Goal: Complete application form: Complete application form

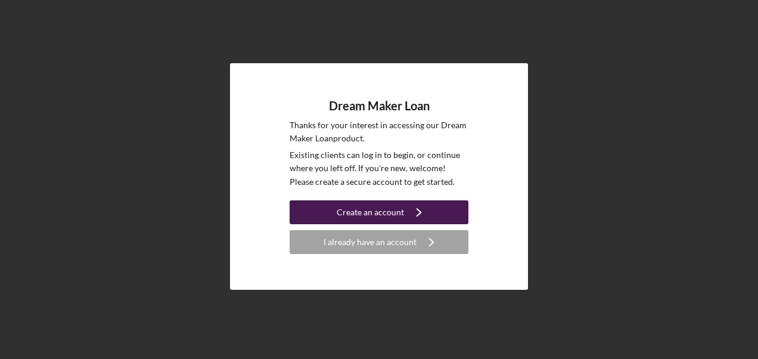
click at [405, 215] on icon "Icon/Navigate" at bounding box center [419, 212] width 30 height 30
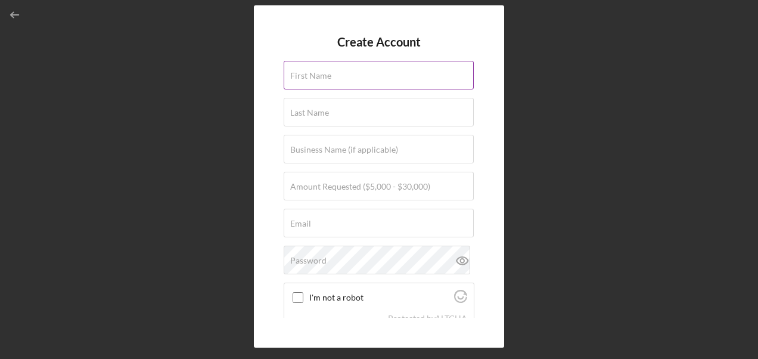
click at [359, 83] on input "First Name" at bounding box center [379, 75] width 190 height 29
type input "[PERSON_NAME]"
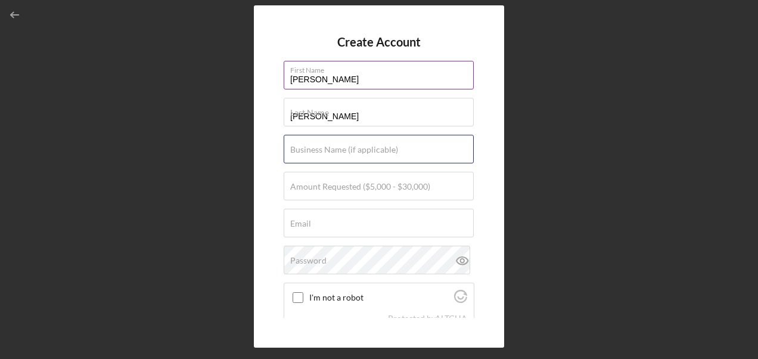
type input "negociosap consulting group llc"
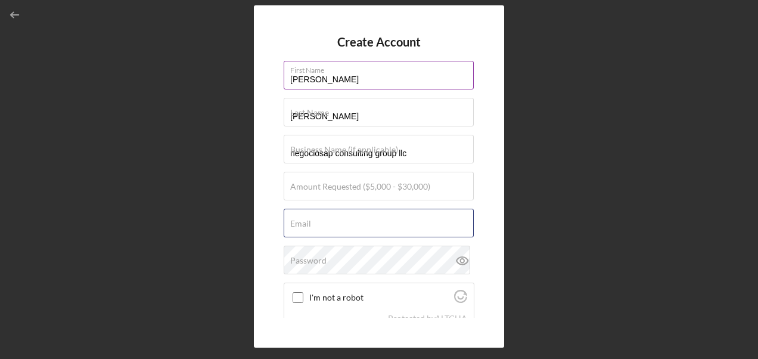
type input "[EMAIL_ADDRESS][DOMAIN_NAME]"
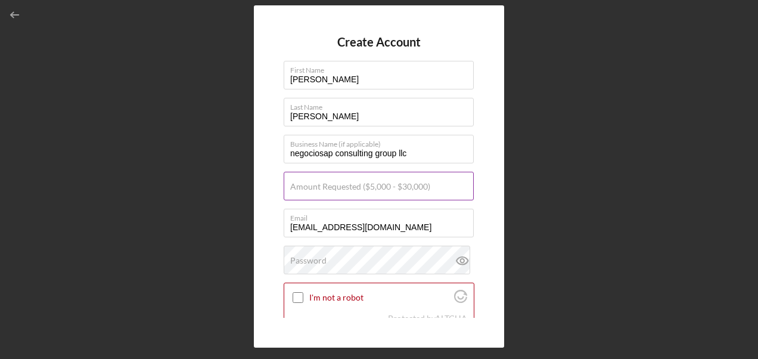
click at [308, 189] on label "Amount Requested ($5,000 - $30,000)" at bounding box center [360, 187] width 140 height 10
click at [308, 189] on input "Amount Requested ($5,000 - $30,000)" at bounding box center [379, 186] width 190 height 29
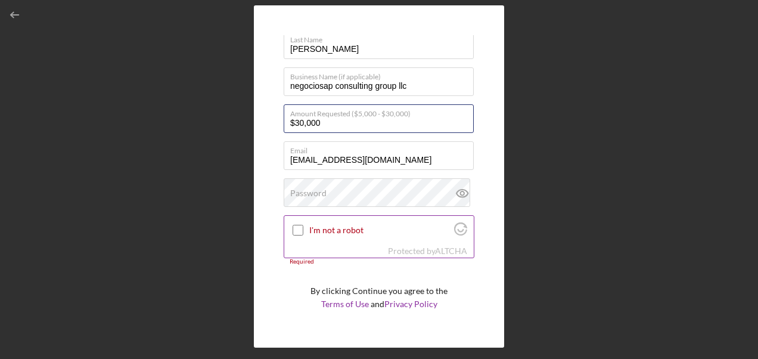
scroll to position [67, 0]
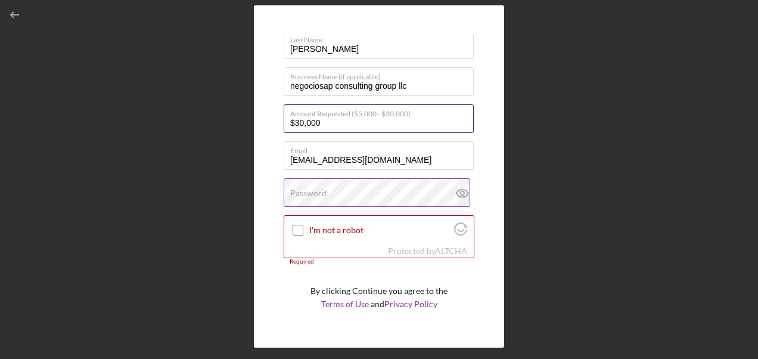
type input "$30,000"
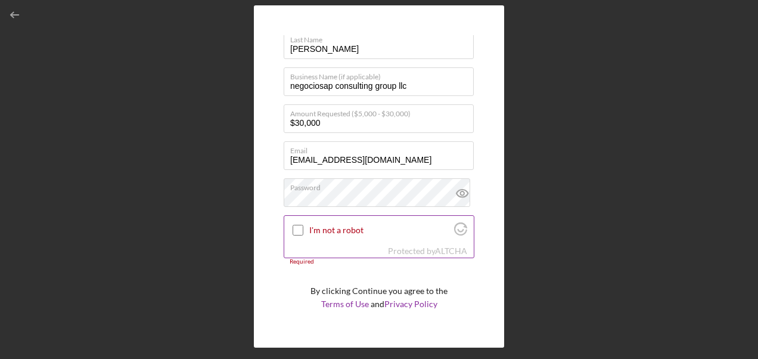
click at [304, 230] on div at bounding box center [298, 230] width 14 height 14
click at [302, 230] on input "I'm not a robot" at bounding box center [298, 230] width 11 height 11
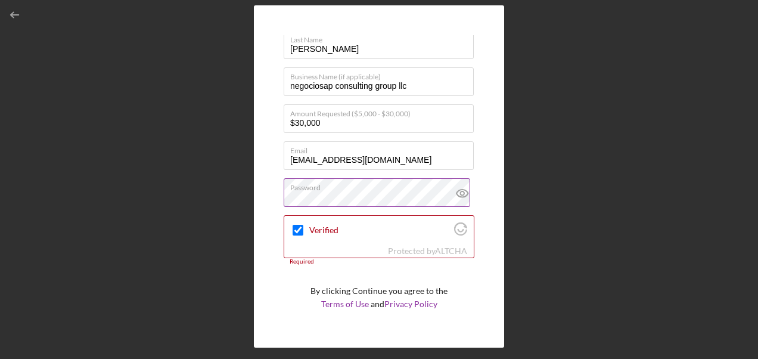
click at [458, 187] on icon at bounding box center [463, 193] width 30 height 30
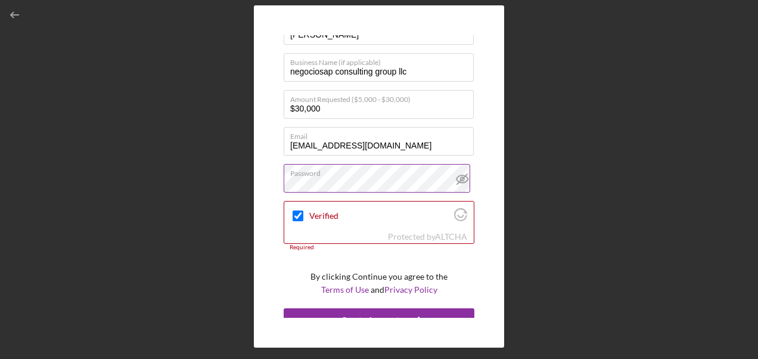
scroll to position [96, 0]
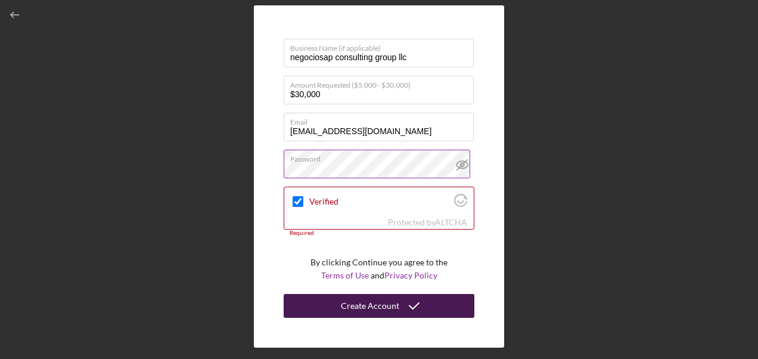
click at [389, 300] on div "Create Account" at bounding box center [370, 306] width 58 height 24
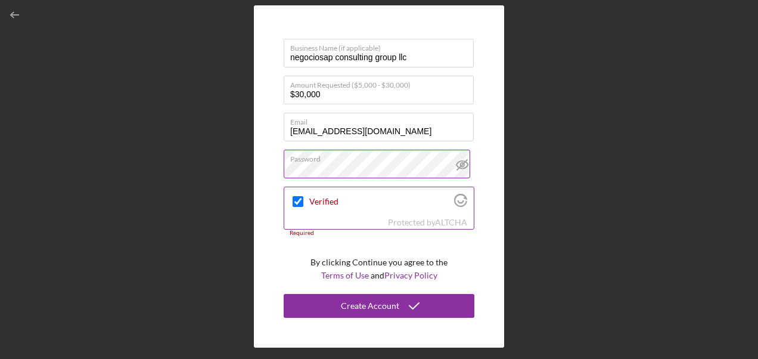
click at [457, 203] on icon "Visit Altcha.org" at bounding box center [460, 200] width 13 height 13
click at [301, 231] on div "Required" at bounding box center [379, 232] width 191 height 7
click at [296, 201] on input "Verified" at bounding box center [298, 201] width 11 height 11
click at [432, 207] on div "Verified" at bounding box center [379, 201] width 190 height 28
click at [424, 219] on div "Protected by ALTCHA" at bounding box center [427, 223] width 79 height 10
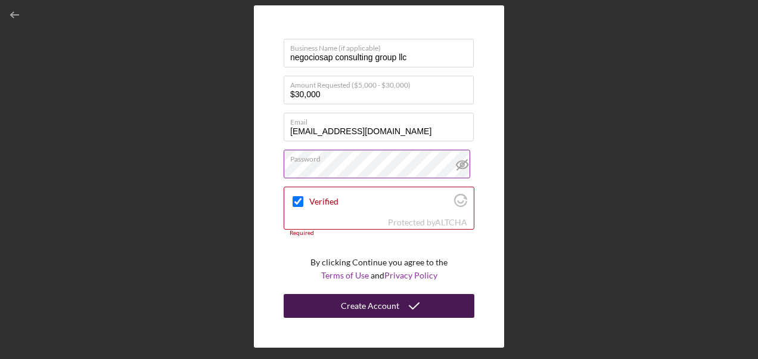
click at [335, 302] on button "Create Account" at bounding box center [379, 306] width 191 height 24
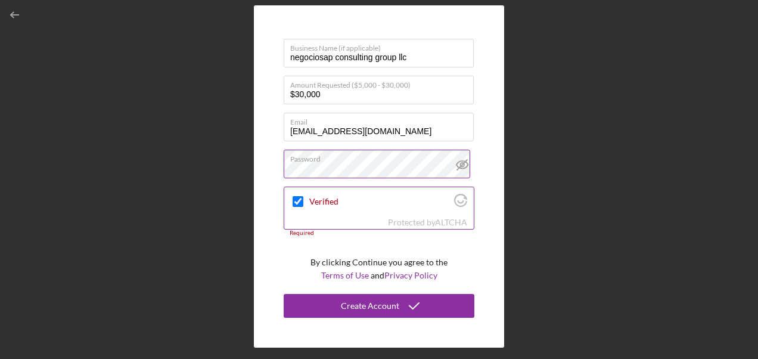
click at [298, 203] on input "Verified" at bounding box center [298, 201] width 11 height 11
click at [297, 199] on input "Verified" at bounding box center [298, 201] width 11 height 11
checkbox input "true"
click at [354, 159] on label "Password" at bounding box center [382, 156] width 184 height 13
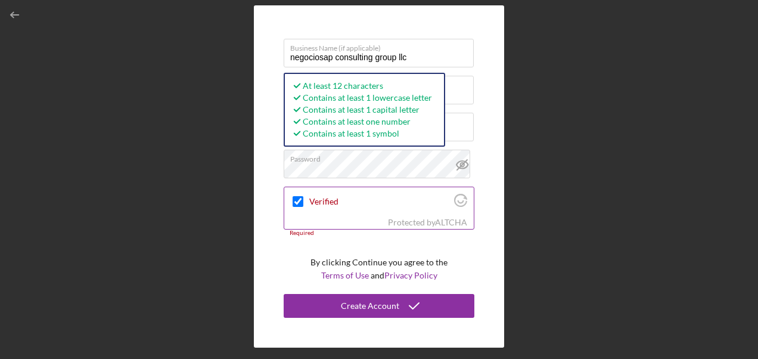
click at [430, 225] on div "Protected by ALTCHA" at bounding box center [427, 223] width 79 height 10
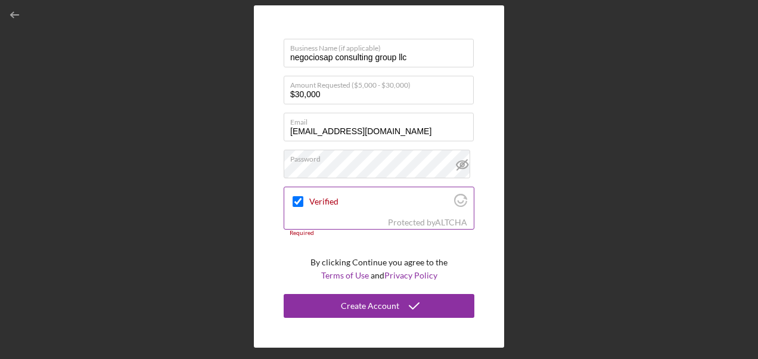
click at [442, 221] on link "ALTCHA" at bounding box center [451, 222] width 32 height 10
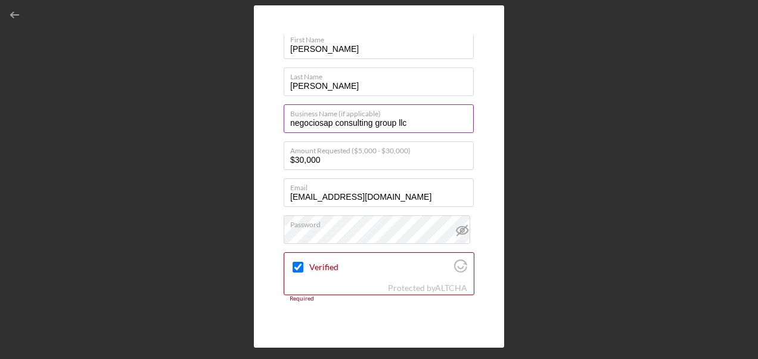
scroll to position [0, 0]
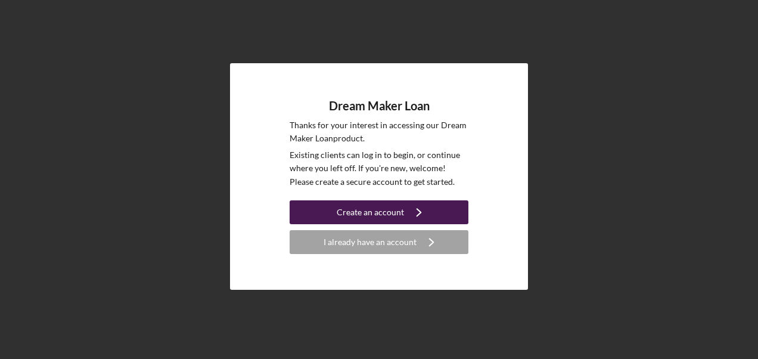
click at [410, 209] on icon "Icon/Navigate" at bounding box center [419, 212] width 30 height 30
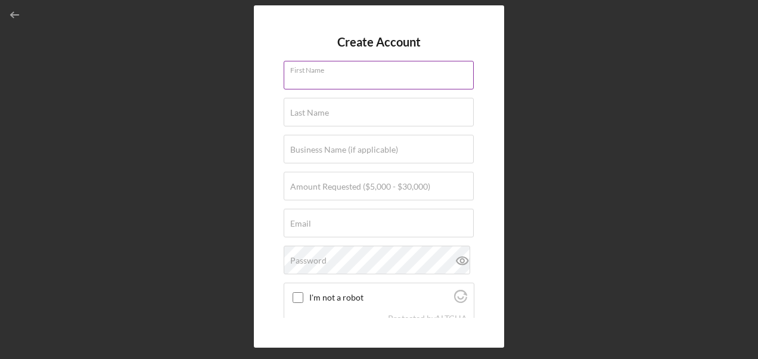
click at [317, 82] on input "First Name" at bounding box center [379, 75] width 190 height 29
type input "ALEXANDER"
type input "MONTERO"
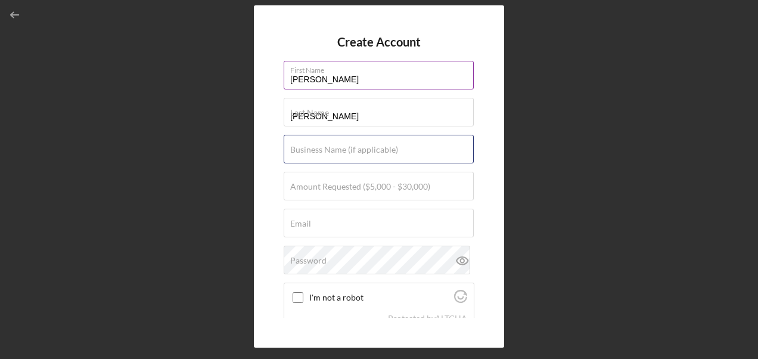
type input "negociosap consulting group llc"
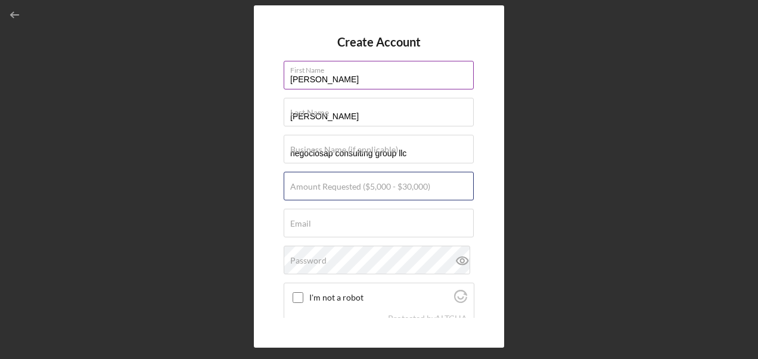
type input "$30,000"
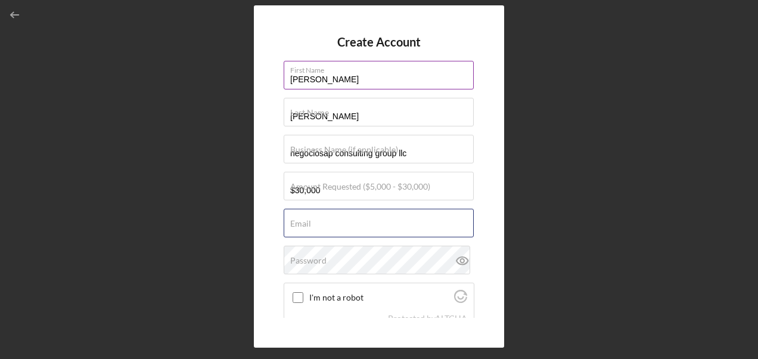
type input "alexmontero1015@gmail.com"
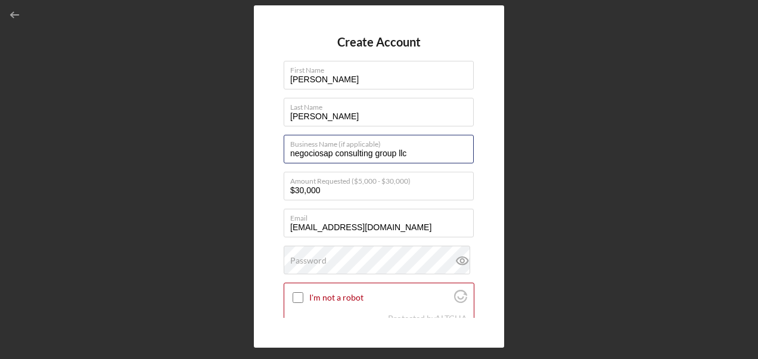
drag, startPoint x: 433, startPoint y: 150, endPoint x: 237, endPoint y: 171, distance: 197.3
click at [237, 171] on div "Create Account First Name ALEXANDER Last Name MONTERO Business Name (if applica…" at bounding box center [379, 176] width 746 height 353
type input "almont food safety"
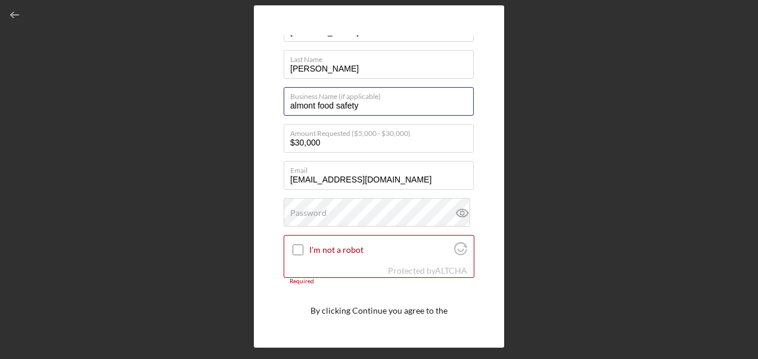
scroll to position [96, 0]
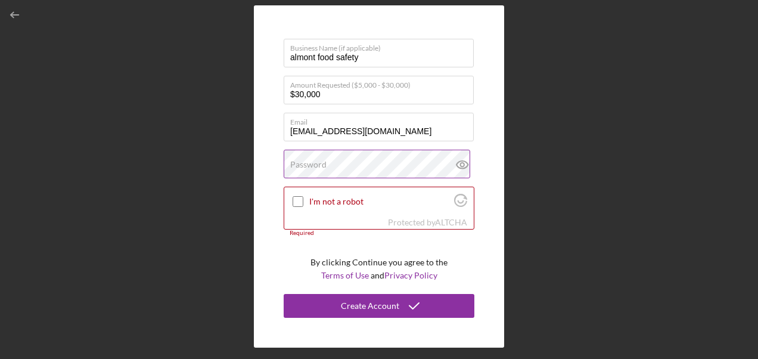
click at [324, 160] on label "Password" at bounding box center [308, 165] width 36 height 10
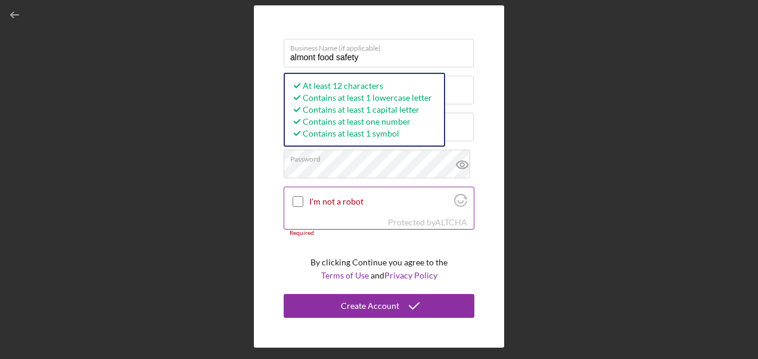
click at [297, 203] on input "I'm not a robot" at bounding box center [298, 201] width 11 height 11
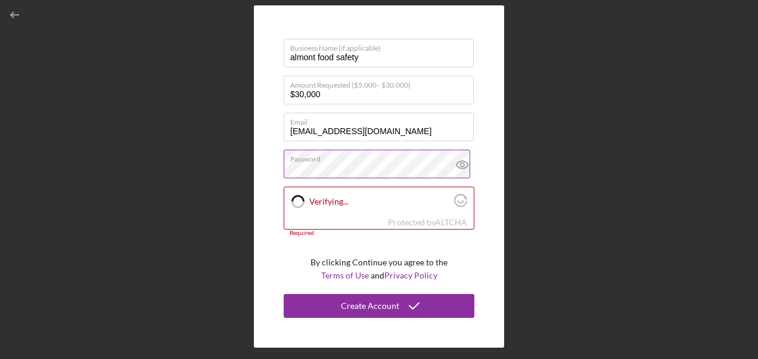
checkbox input "true"
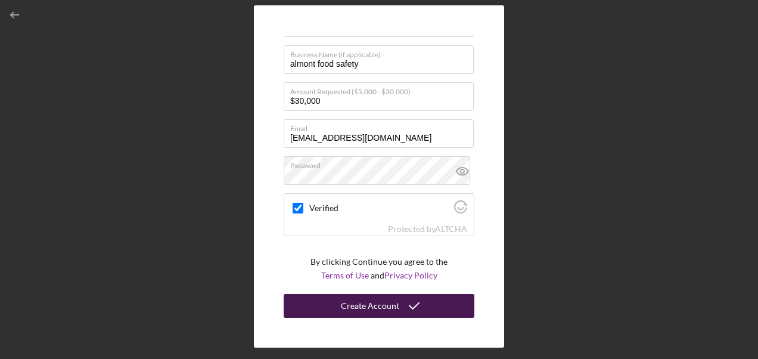
click at [380, 301] on div "Create Account" at bounding box center [370, 306] width 58 height 24
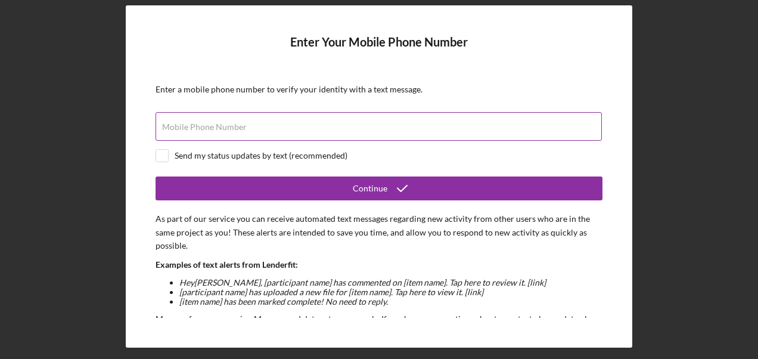
click at [225, 132] on input "Mobile Phone Number" at bounding box center [379, 126] width 446 height 29
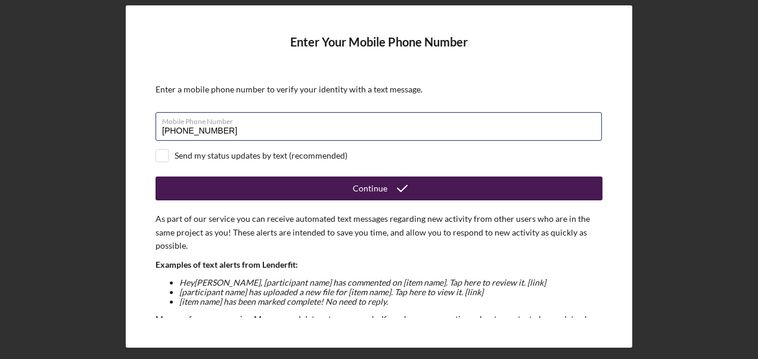
type input "(908) 568-0869"
click at [284, 180] on button "Continue" at bounding box center [379, 188] width 447 height 24
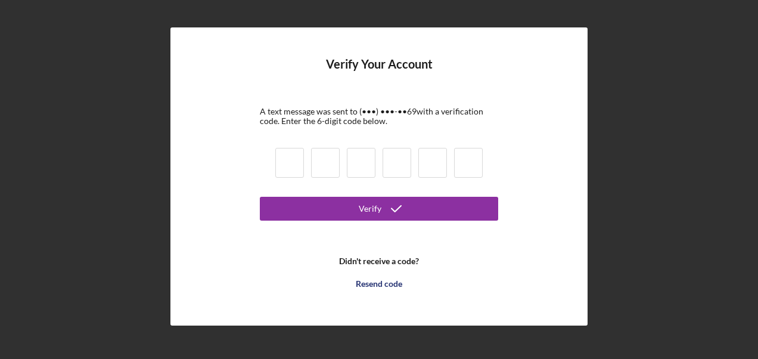
click at [284, 165] on input at bounding box center [289, 163] width 29 height 30
type input "6"
type input "0"
type input "9"
type input "1"
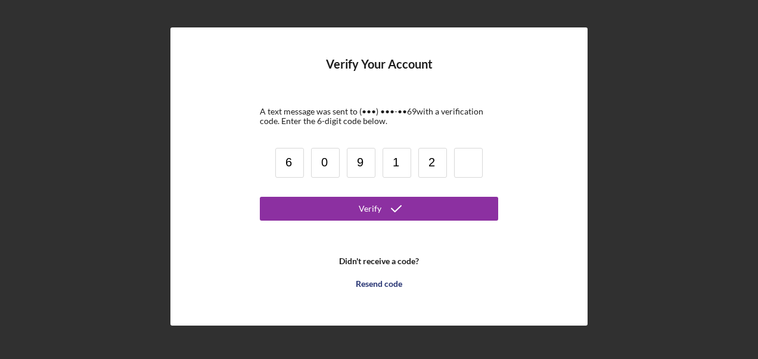
type input "2"
click at [469, 162] on input at bounding box center [468, 163] width 29 height 30
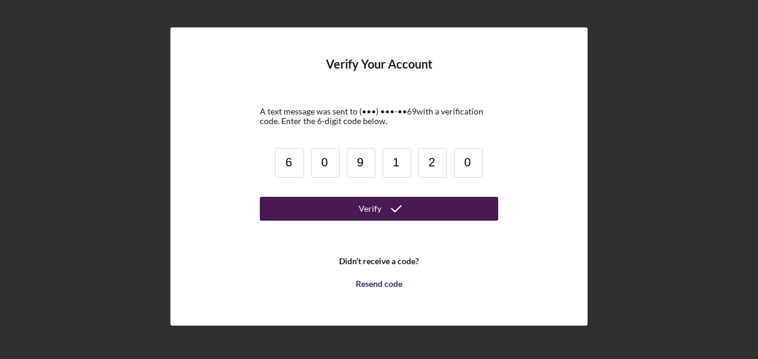
type input "0"
click at [463, 199] on button "Verify" at bounding box center [379, 209] width 238 height 24
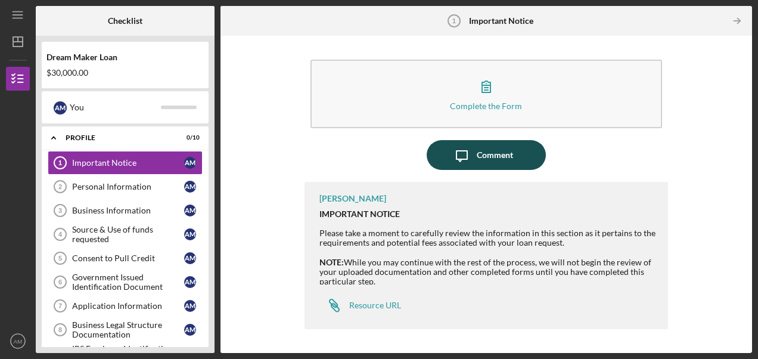
click at [514, 162] on button "Icon/Message Comment" at bounding box center [486, 155] width 119 height 30
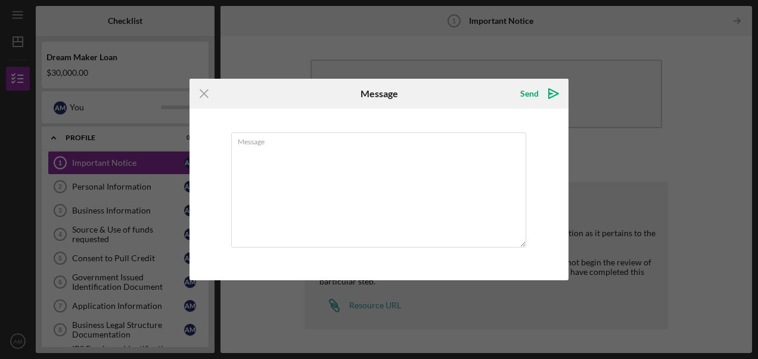
click at [206, 91] on icon "Icon/Menu Close" at bounding box center [205, 94] width 30 height 30
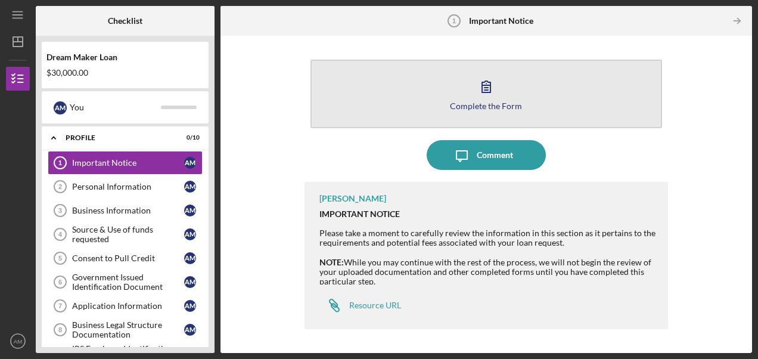
click at [527, 97] on button "Complete the Form Form" at bounding box center [487, 94] width 352 height 69
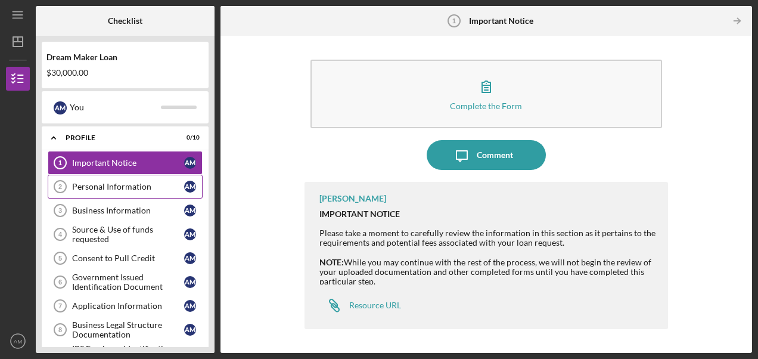
click at [91, 182] on div "Personal Information" at bounding box center [128, 187] width 112 height 10
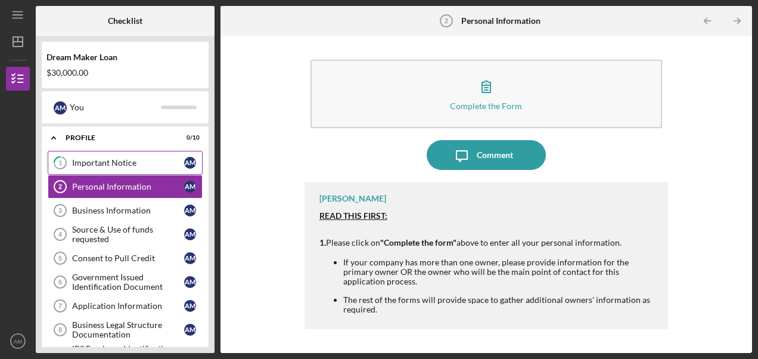
click at [120, 161] on div "Important Notice" at bounding box center [128, 163] width 112 height 10
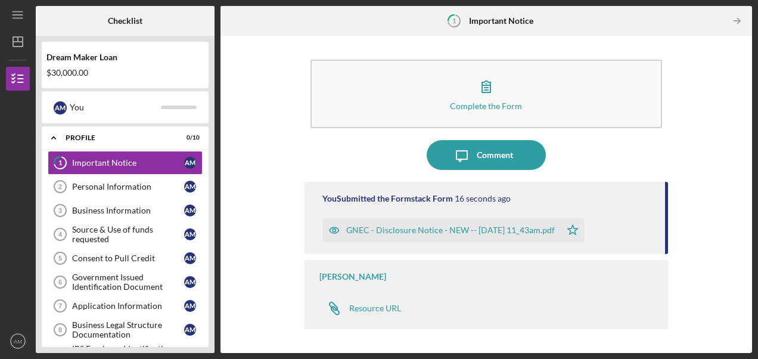
click at [391, 228] on div "GNEC - Disclosure Notice - NEW -- 2025-10-08 11_43am.pdf" at bounding box center [450, 230] width 209 height 10
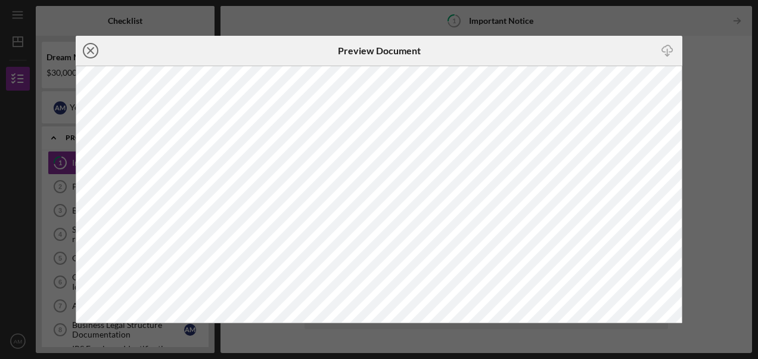
click at [91, 51] on line at bounding box center [91, 51] width 6 height 6
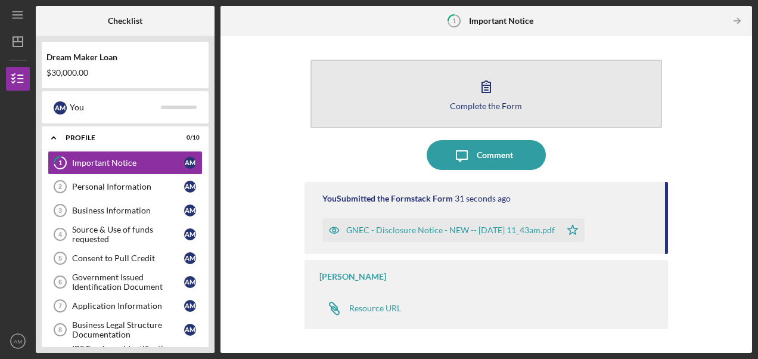
click at [495, 108] on div "Complete the Form" at bounding box center [486, 105] width 72 height 9
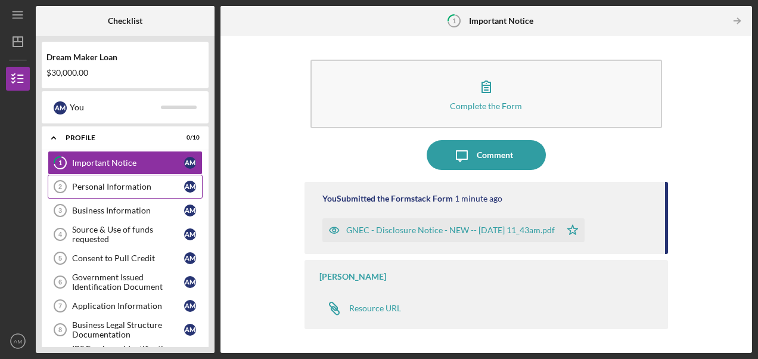
click at [85, 187] on div "Personal Information" at bounding box center [128, 187] width 112 height 10
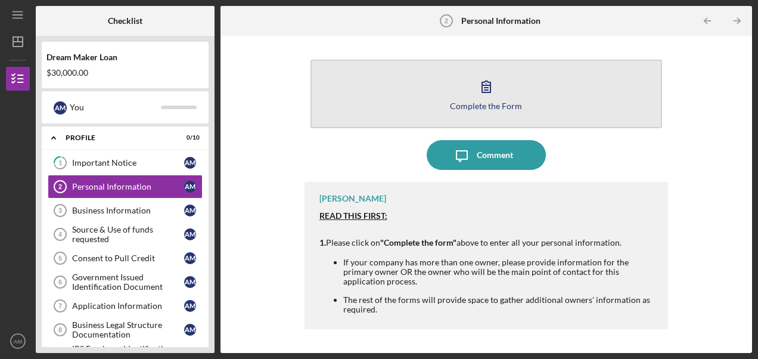
click at [499, 104] on div "Complete the Form" at bounding box center [486, 105] width 72 height 9
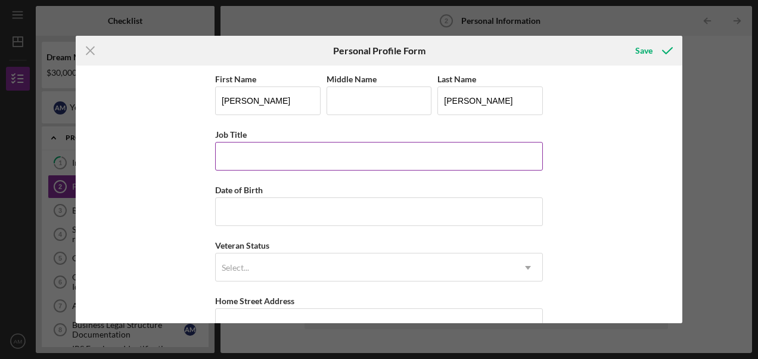
click at [283, 169] on input "Job Title" at bounding box center [379, 156] width 328 height 29
type input "owner"
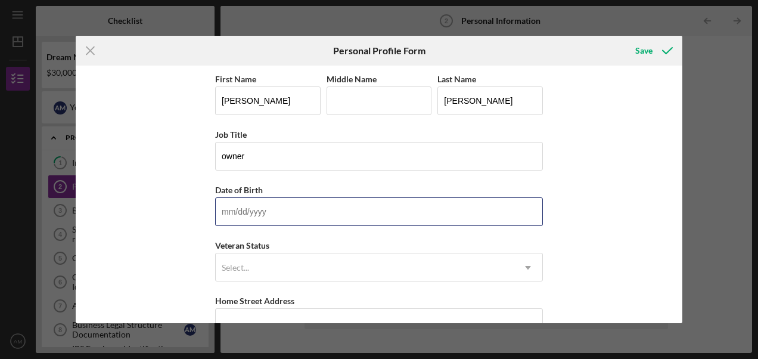
drag, startPoint x: 215, startPoint y: 218, endPoint x: 215, endPoint y: 227, distance: 9.0
click at [215, 218] on input "Date of Birth" at bounding box center [379, 211] width 328 height 29
type input "08/10/1983"
click at [227, 286] on div "First Name ALEXANDER Middle Name Last Name MONTERO Job Title owner Date of Birt…" at bounding box center [379, 294] width 328 height 444
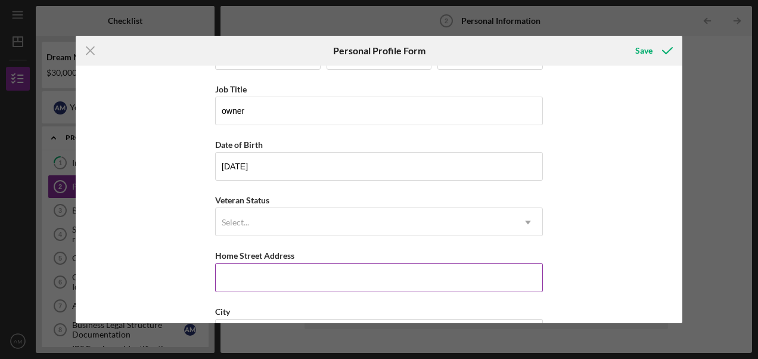
scroll to position [60, 0]
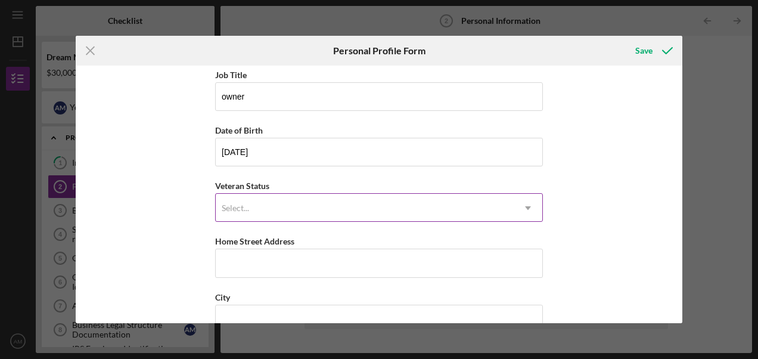
click at [252, 197] on div "Select..." at bounding box center [365, 207] width 298 height 27
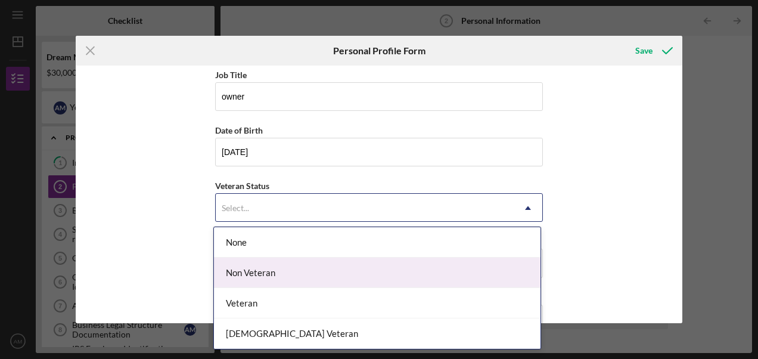
click at [249, 270] on div "Non Veteran" at bounding box center [377, 273] width 327 height 30
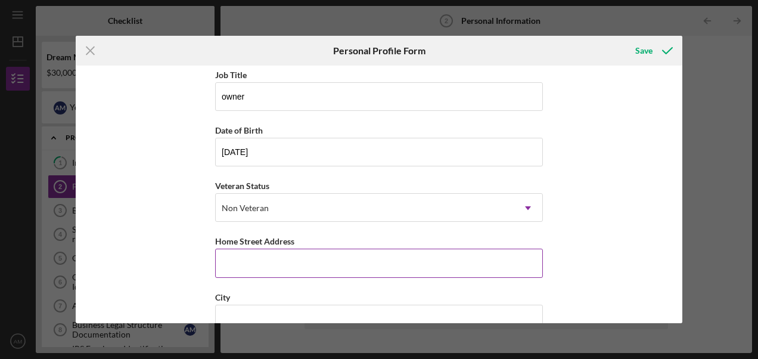
click at [251, 268] on input "Home Street Address" at bounding box center [379, 263] width 328 height 29
type input "100 leonardine ave"
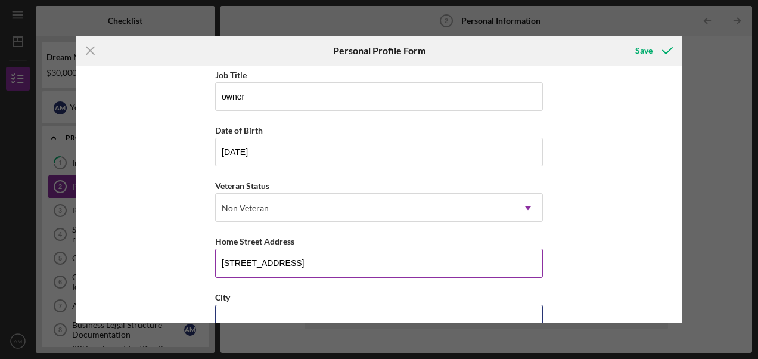
type input "south river"
type input "08882"
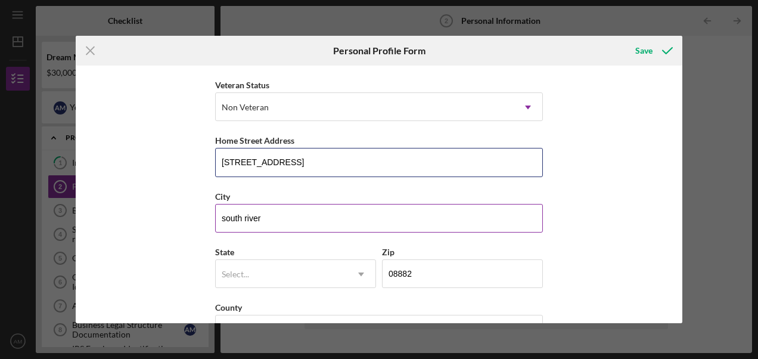
scroll to position [179, 0]
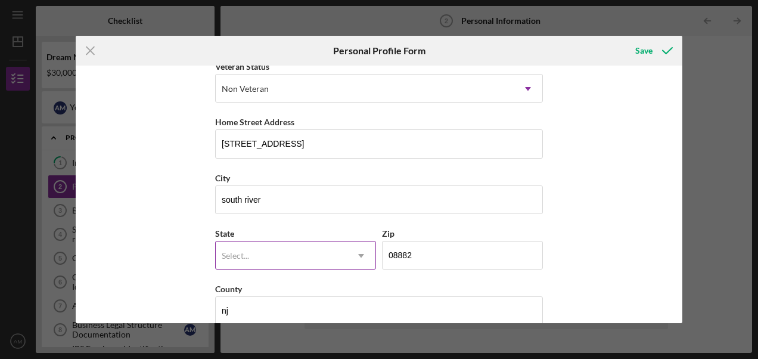
click at [237, 260] on div "Select..." at bounding box center [281, 255] width 131 height 27
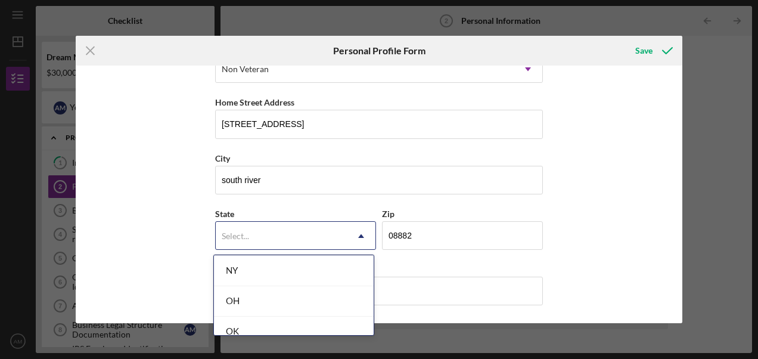
scroll to position [1490, 0]
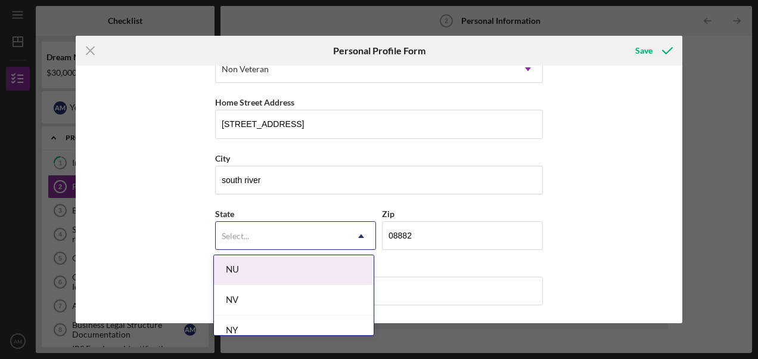
drag, startPoint x: 268, startPoint y: 271, endPoint x: 285, endPoint y: 263, distance: 18.7
click at [285, 263] on div "NU" at bounding box center [294, 270] width 160 height 30
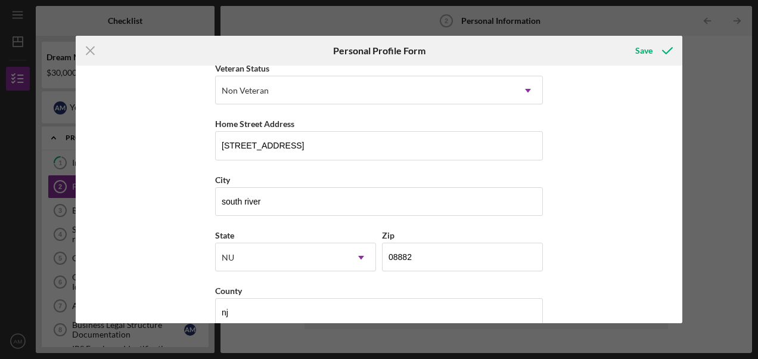
scroll to position [198, 0]
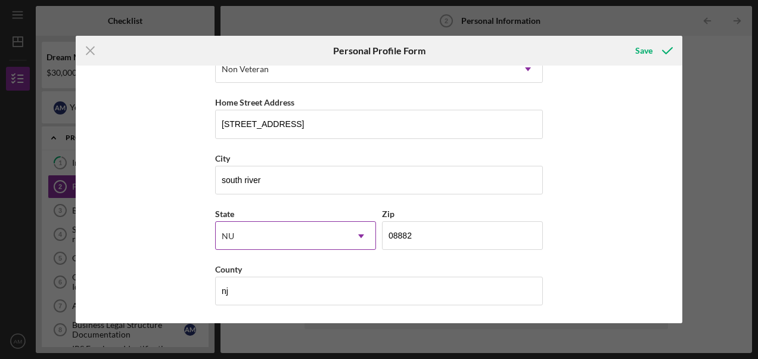
click at [246, 237] on div "NU" at bounding box center [281, 235] width 131 height 27
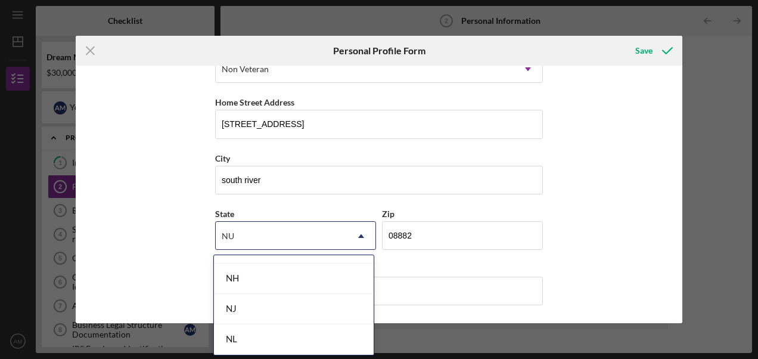
scroll to position [1311, 0]
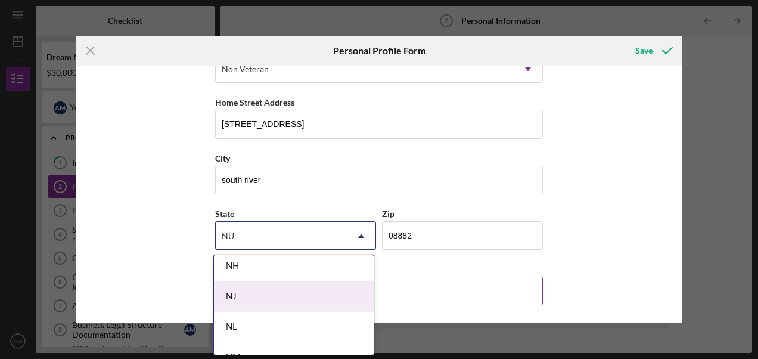
click at [279, 288] on div "NJ" at bounding box center [294, 296] width 160 height 30
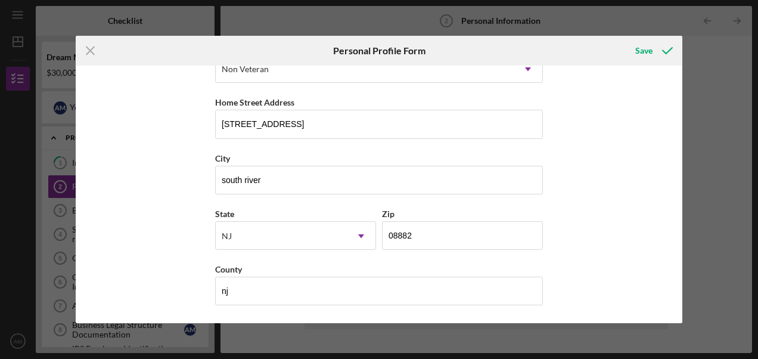
click at [592, 205] on div "First Name ALEXANDER Middle Name Last Name MONTERO Job Title owner Date of Birt…" at bounding box center [379, 195] width 607 height 258
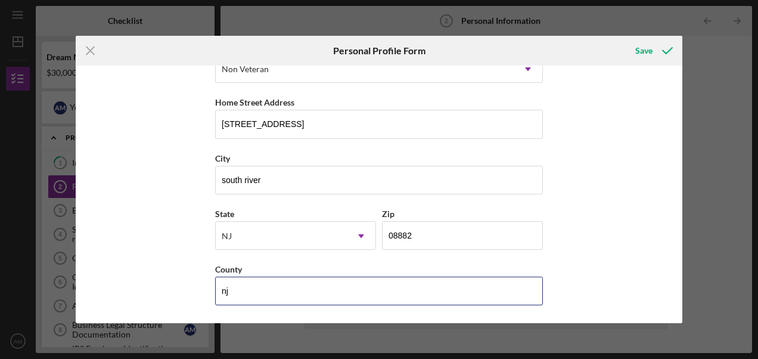
drag, startPoint x: 247, startPoint y: 296, endPoint x: 175, endPoint y: 311, distance: 74.1
click at [187, 308] on div "First Name ALEXANDER Middle Name Last Name MONTERO Job Title owner Date of Birt…" at bounding box center [379, 195] width 607 height 258
type input "u"
type input "middlesex"
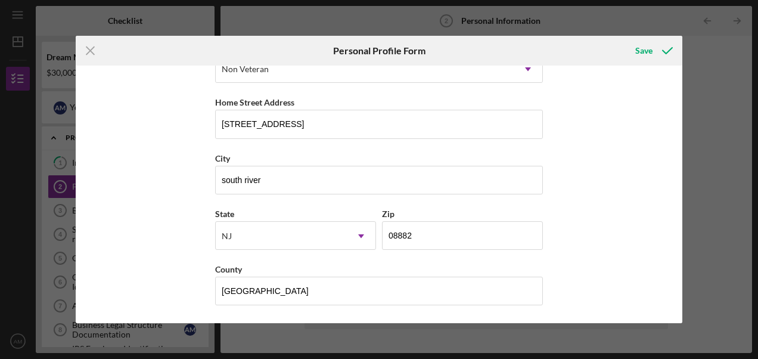
click at [541, 240] on div "First Name ALEXANDER Middle Name Last Name MONTERO Job Title owner Date of Birt…" at bounding box center [379, 195] width 607 height 258
drag, startPoint x: 157, startPoint y: 277, endPoint x: 165, endPoint y: 274, distance: 8.1
click at [158, 277] on div "First Name ALEXANDER Middle Name Last Name MONTERO Job Title owner Date of Birt…" at bounding box center [379, 195] width 607 height 258
click at [643, 52] on div "Save" at bounding box center [643, 51] width 17 height 24
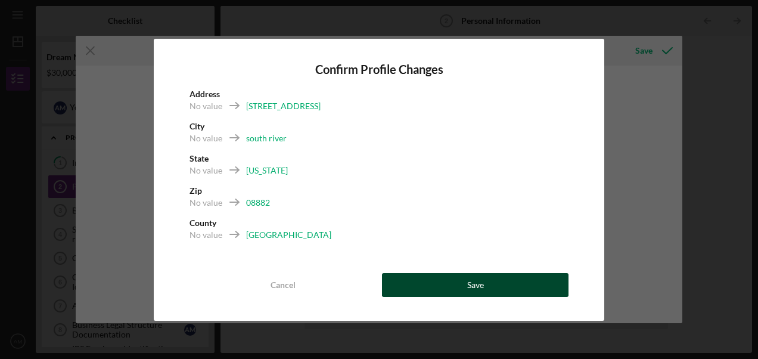
click at [463, 282] on button "Save" at bounding box center [475, 285] width 187 height 24
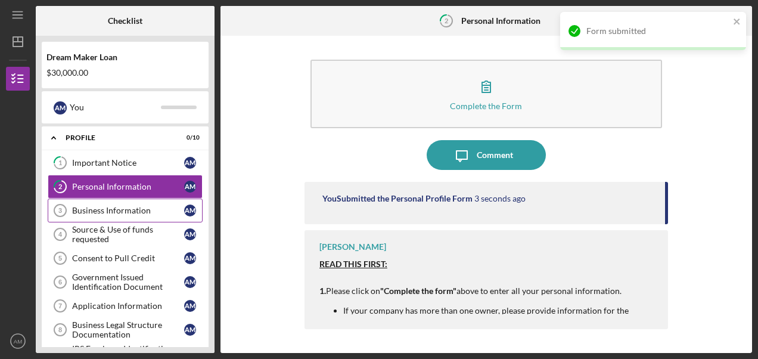
click at [120, 211] on div "Business Information" at bounding box center [128, 211] width 112 height 10
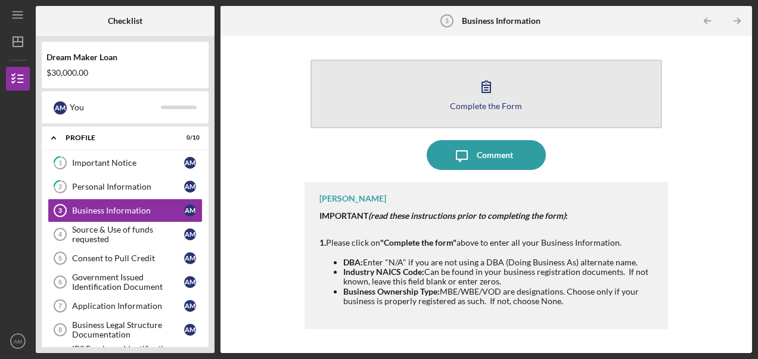
click at [482, 103] on div "Complete the Form" at bounding box center [486, 105] width 72 height 9
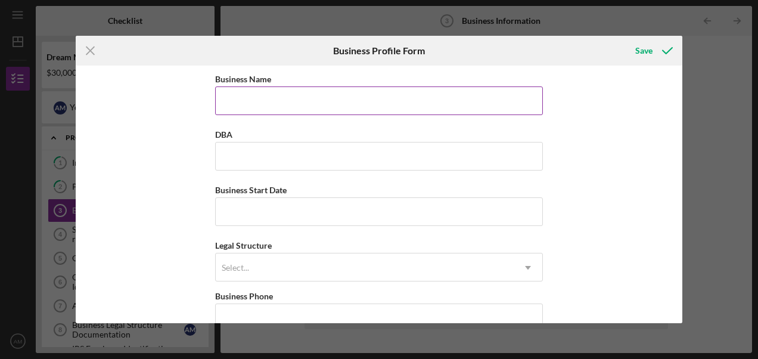
click at [250, 101] on input "Business Name" at bounding box center [379, 100] width 328 height 29
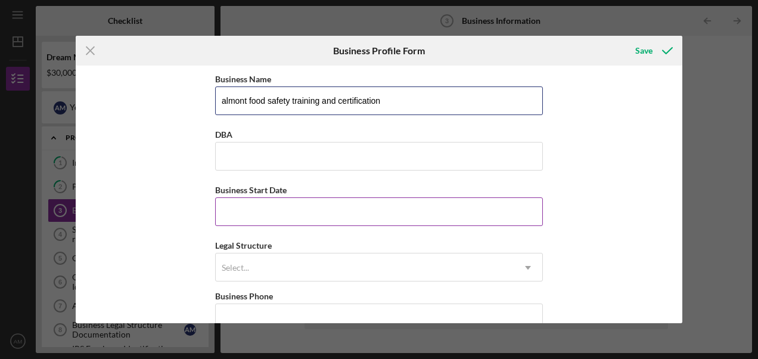
type input "almont food safety training and certification"
click at [296, 213] on input "Business Start Date" at bounding box center [379, 211] width 328 height 29
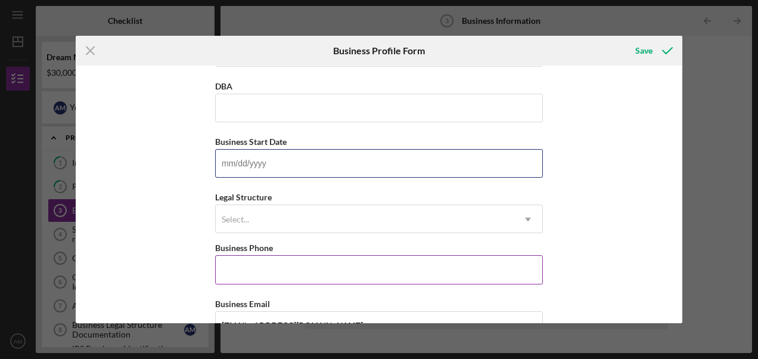
scroll to position [60, 0]
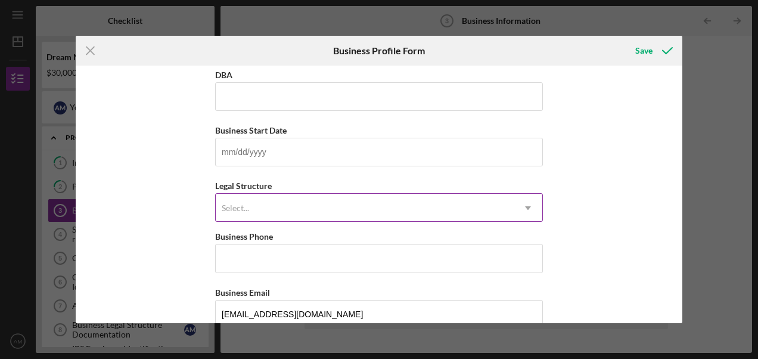
click at [233, 220] on div "Select..." at bounding box center [365, 207] width 298 height 27
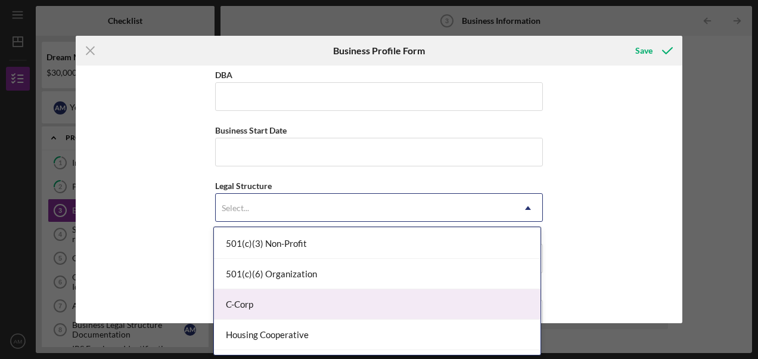
scroll to position [119, 0]
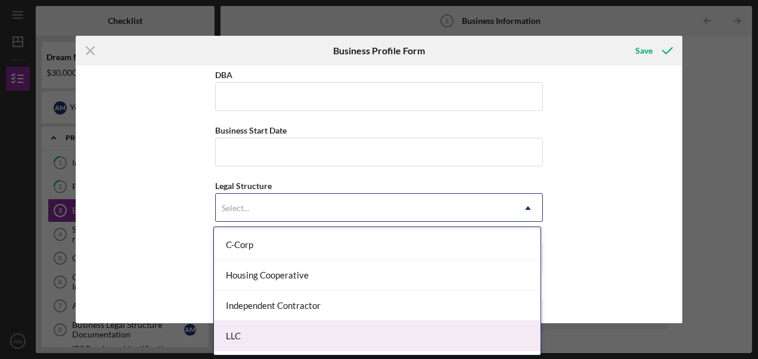
click at [304, 325] on div "LLC" at bounding box center [377, 336] width 327 height 30
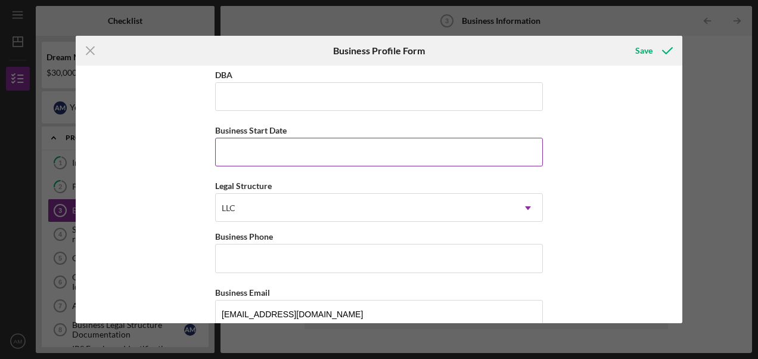
click at [253, 149] on input "Business Start Date" at bounding box center [379, 152] width 328 height 29
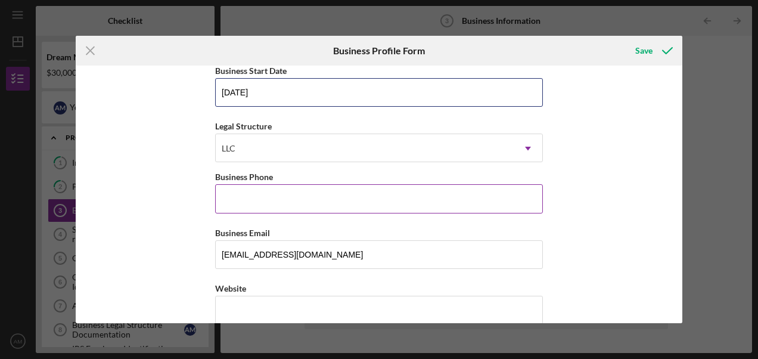
type input "10/25/2024"
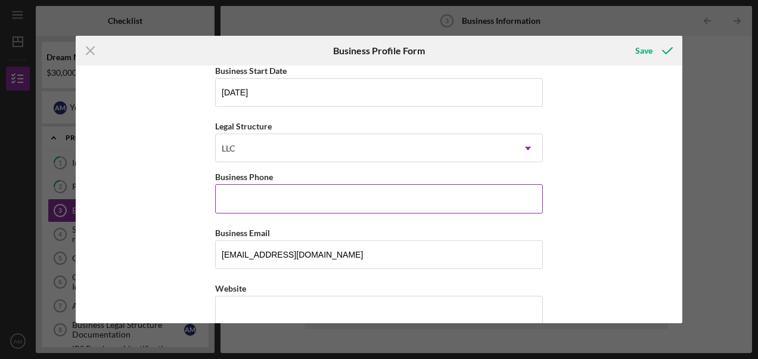
click at [221, 205] on input "Business Phone" at bounding box center [379, 198] width 328 height 29
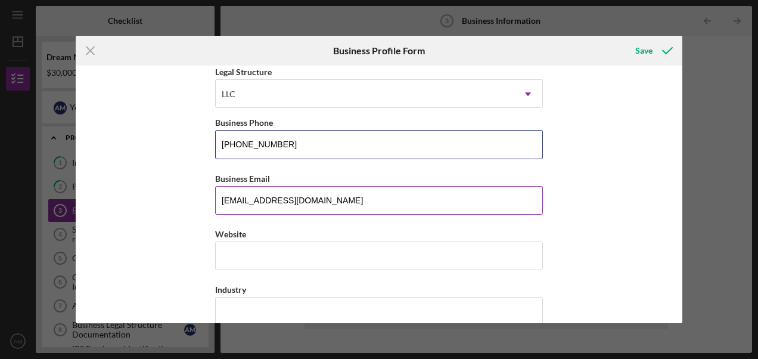
scroll to position [238, 0]
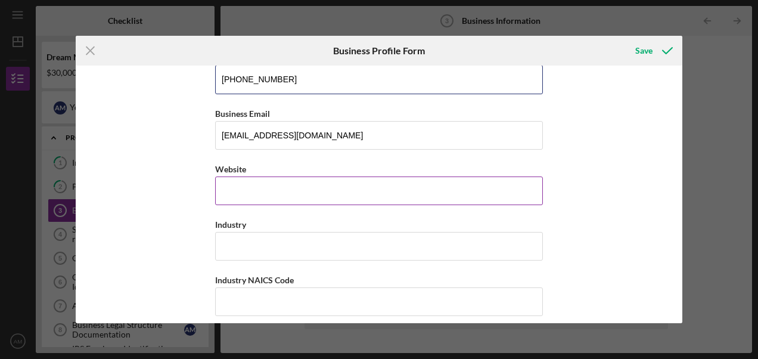
type input "(908) 568-0869"
click at [234, 188] on div "Website" at bounding box center [379, 184] width 328 height 44
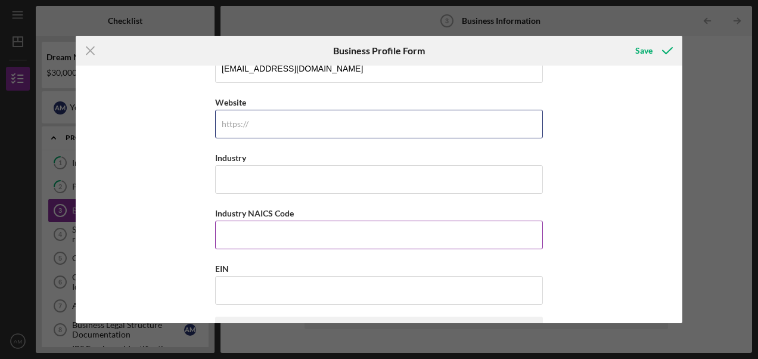
scroll to position [358, 0]
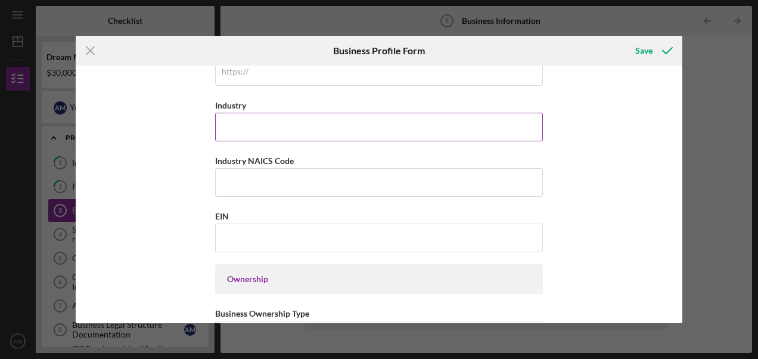
click at [233, 132] on input "Industry" at bounding box center [379, 127] width 328 height 29
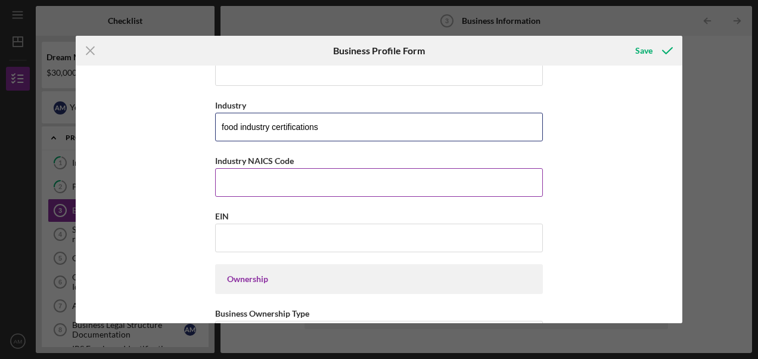
type input "food industry certifications"
click at [240, 185] on input "Industry NAICS Code" at bounding box center [379, 182] width 328 height 29
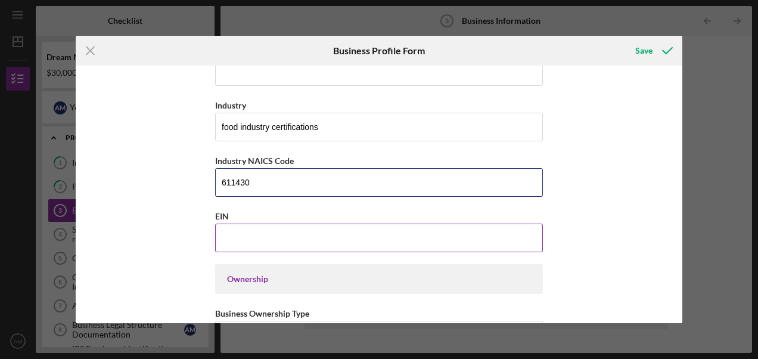
type input "611430"
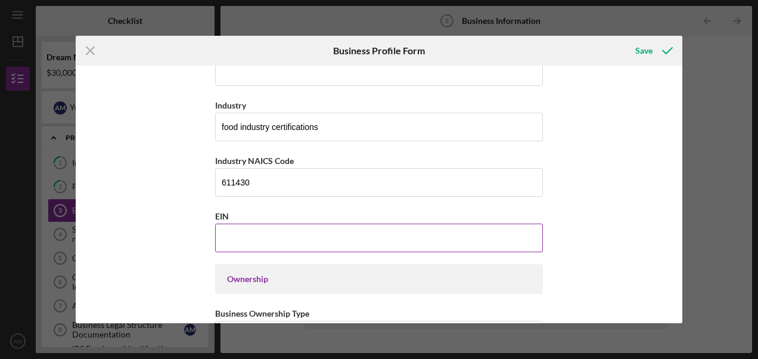
click at [251, 229] on input "EIN" at bounding box center [379, 238] width 328 height 29
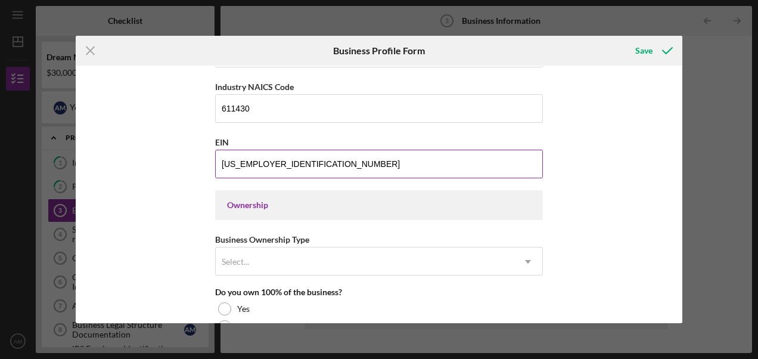
scroll to position [477, 0]
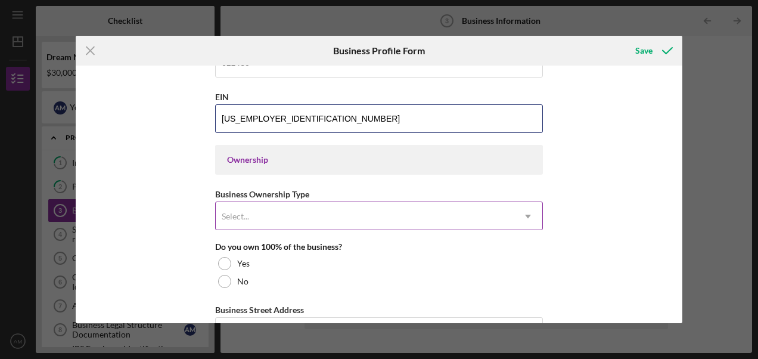
type input "33-1646657"
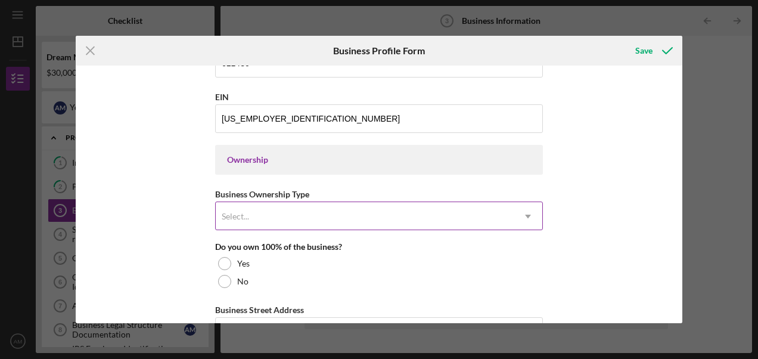
click at [261, 223] on div "Select..." at bounding box center [365, 216] width 298 height 27
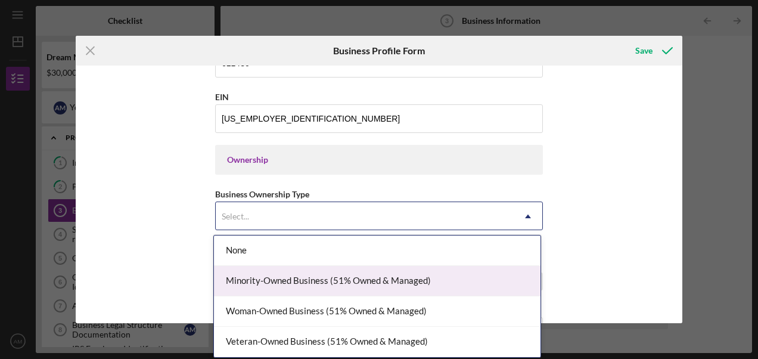
click at [350, 279] on div "Minority-Owned Business (51% Owned & Managed)" at bounding box center [377, 281] width 327 height 30
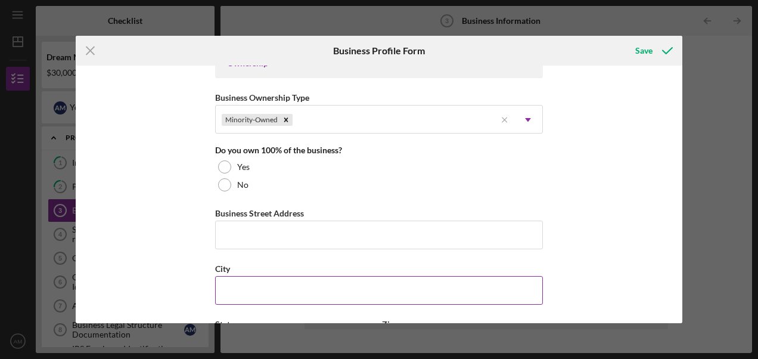
scroll to position [596, 0]
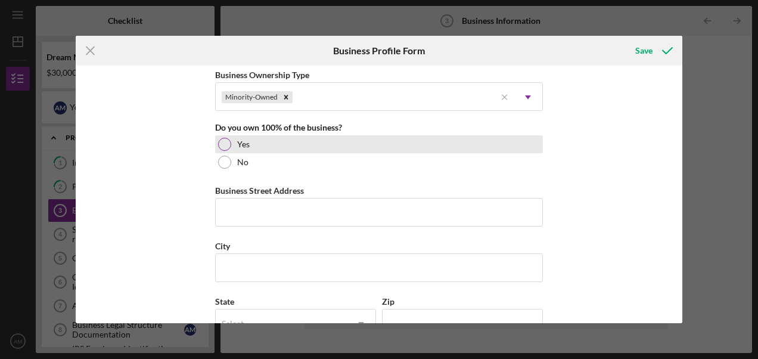
click at [227, 138] on div "Yes" at bounding box center [379, 144] width 328 height 18
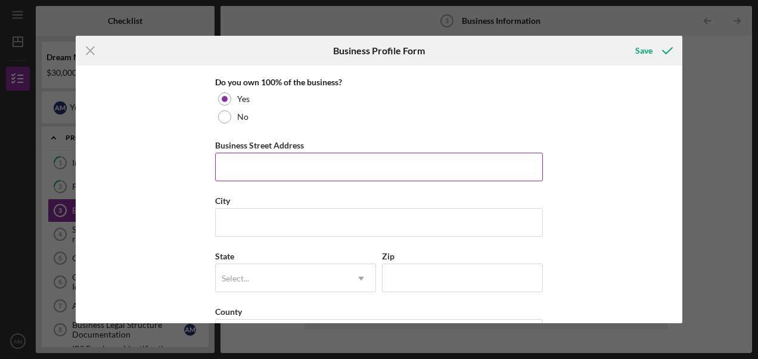
scroll to position [656, 0]
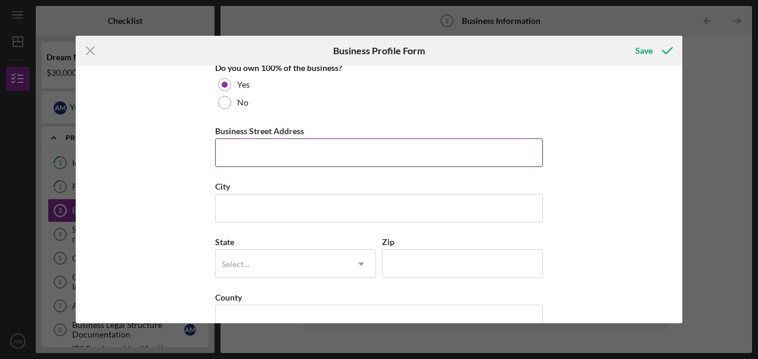
click at [246, 152] on input "Business Street Address" at bounding box center [379, 152] width 328 height 29
type input "100 leonradine ave"
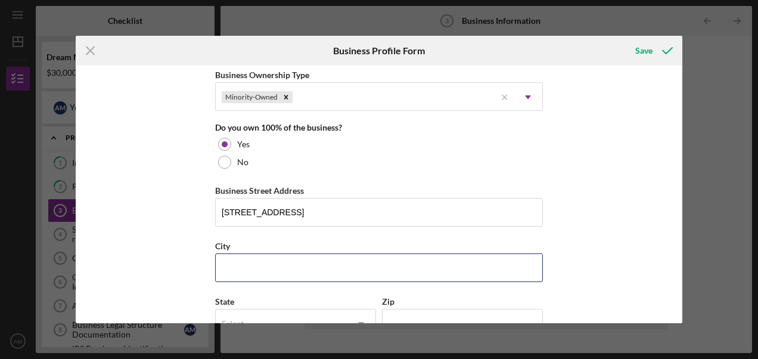
type input "south river"
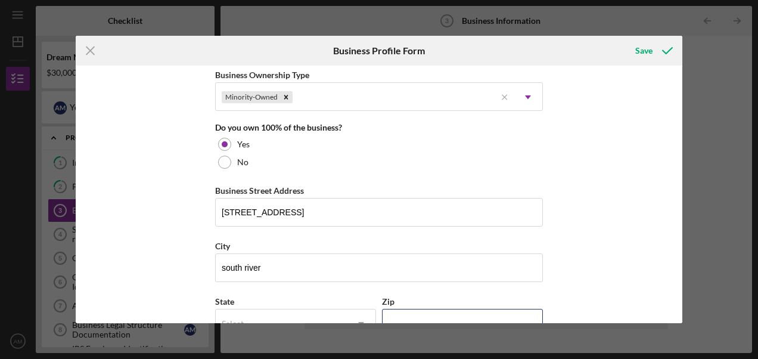
type input "08882"
type input "New Jersey"
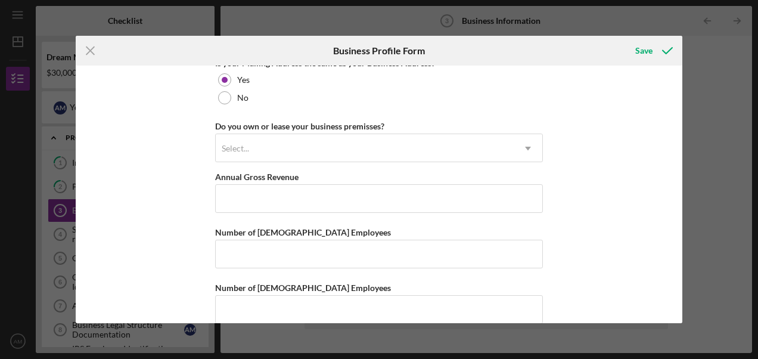
scroll to position [954, 0]
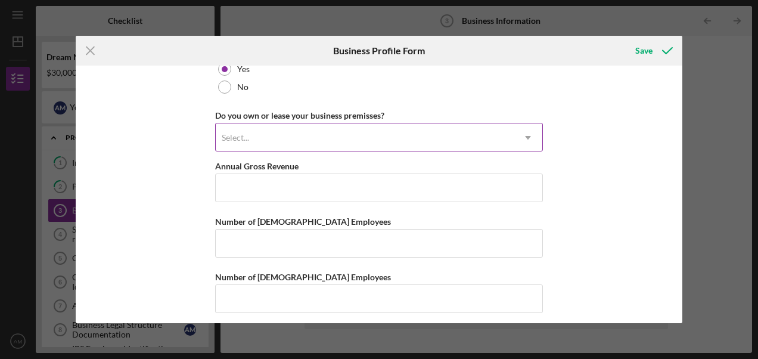
type input "100 leonradine ave"
click at [265, 138] on div "Select..." at bounding box center [365, 137] width 298 height 27
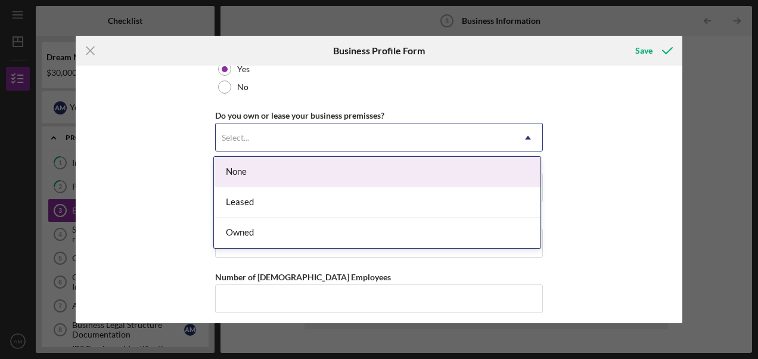
click at [256, 167] on div "None" at bounding box center [377, 172] width 327 height 30
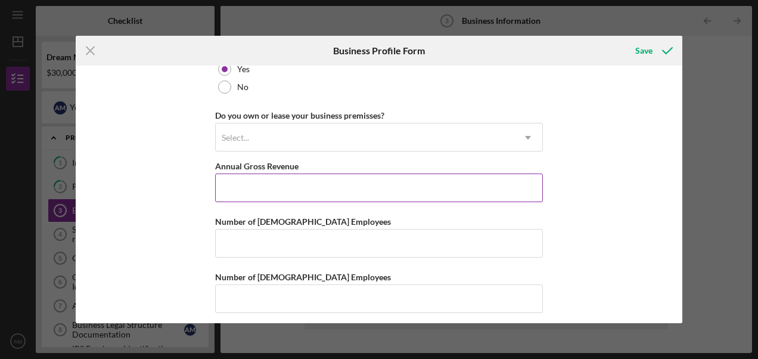
click at [272, 176] on input "Annual Gross Revenue" at bounding box center [379, 187] width 328 height 29
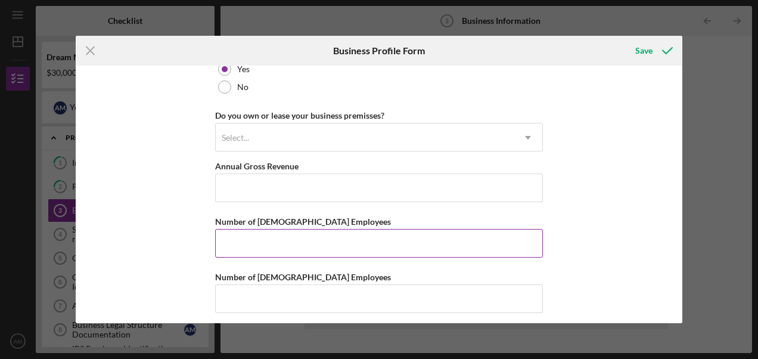
click at [254, 232] on input "Number of Full-Time Employees" at bounding box center [379, 243] width 328 height 29
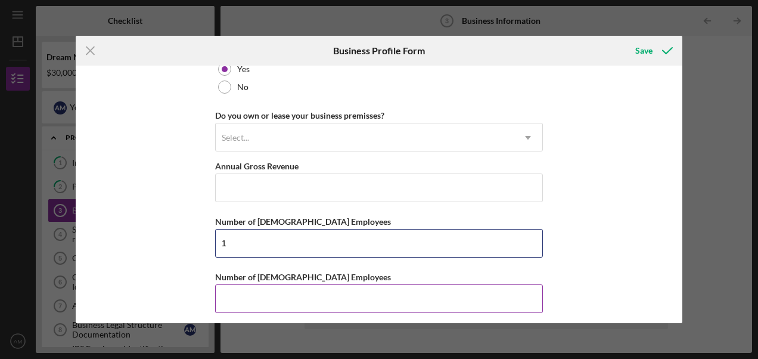
scroll to position [961, 0]
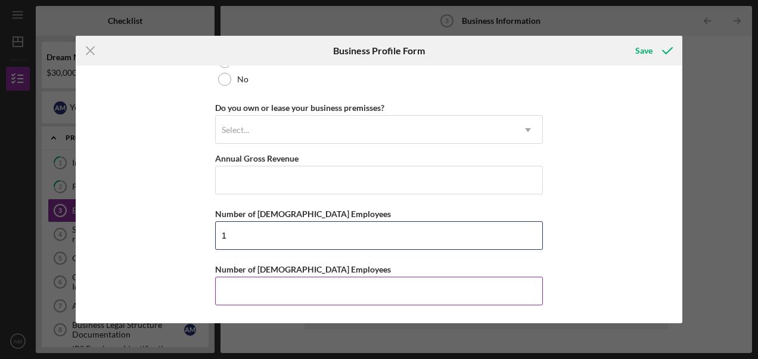
type input "1"
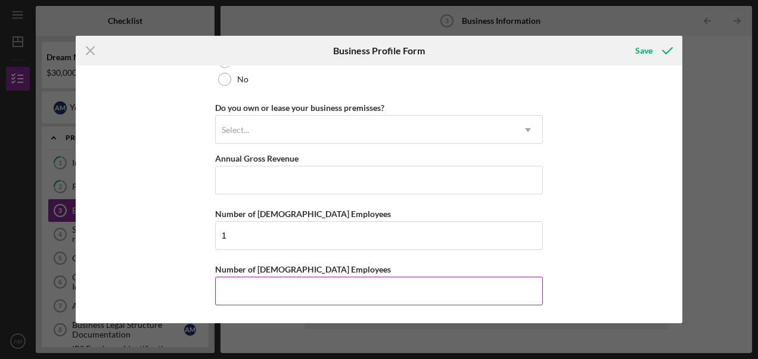
click at [240, 286] on input "Number of Part-Time Employees" at bounding box center [379, 291] width 328 height 29
type input "0"
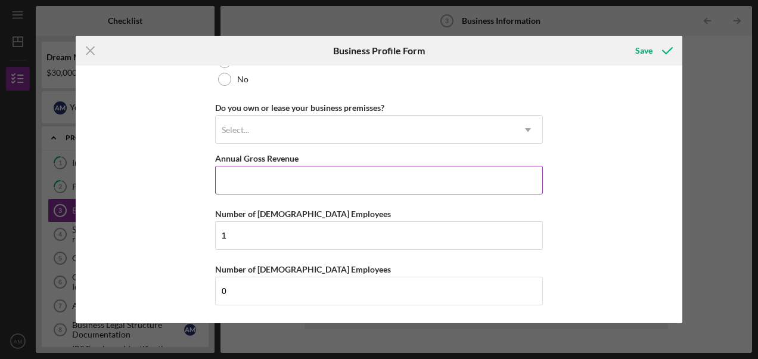
click at [227, 187] on input "Annual Gross Revenue" at bounding box center [379, 180] width 328 height 29
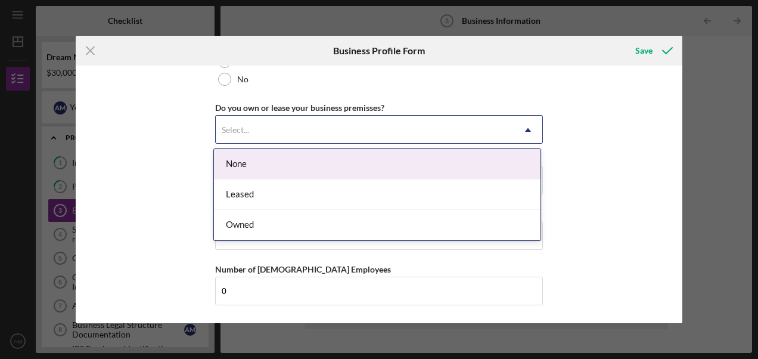
click at [311, 129] on div "Select..." at bounding box center [365, 129] width 298 height 27
click at [283, 165] on div "None" at bounding box center [377, 164] width 327 height 30
click at [249, 131] on div "Select..." at bounding box center [236, 130] width 30 height 10
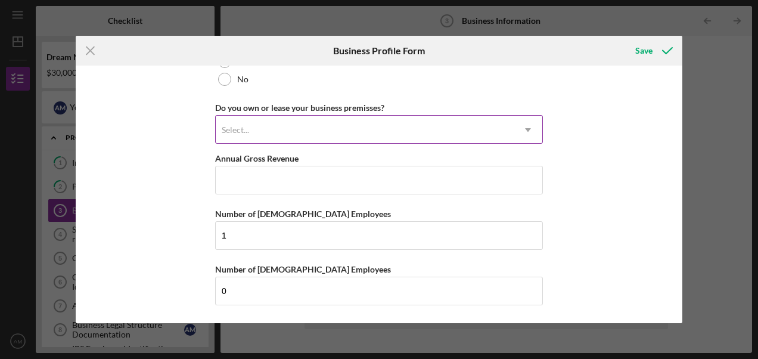
click at [249, 131] on div "Select..." at bounding box center [236, 130] width 30 height 10
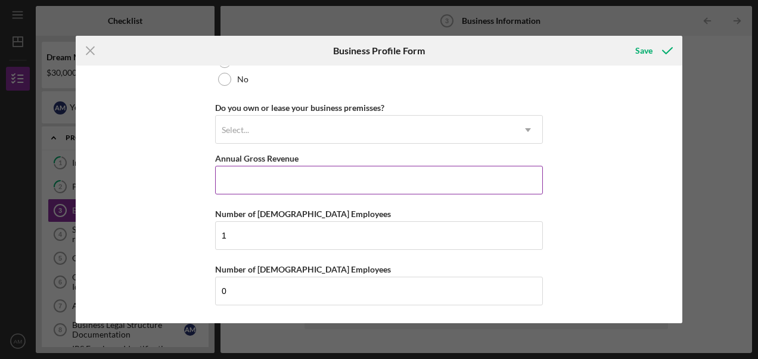
click at [253, 179] on input "Annual Gross Revenue" at bounding box center [379, 180] width 328 height 29
click at [644, 49] on div "Save" at bounding box center [643, 51] width 17 height 24
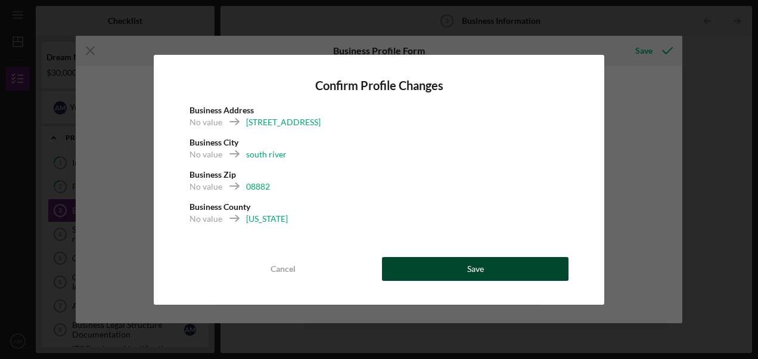
click at [412, 264] on button "Save" at bounding box center [475, 269] width 187 height 24
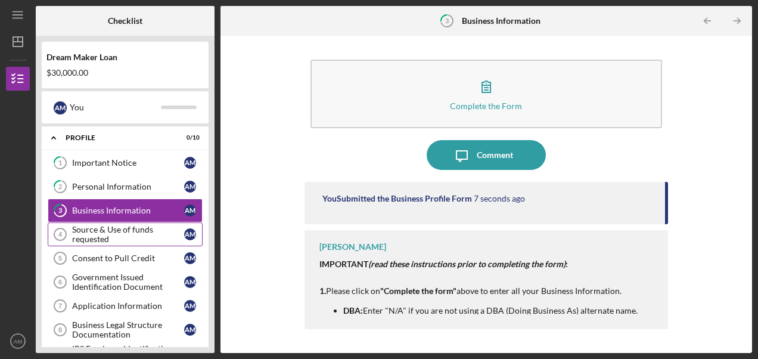
click at [113, 237] on div "Source & Use of funds requested" at bounding box center [128, 234] width 112 height 19
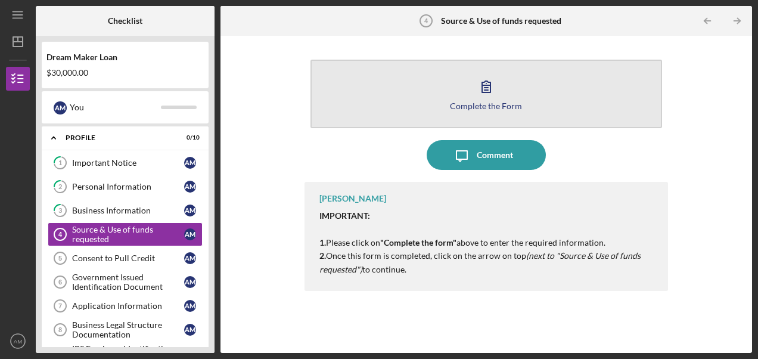
click at [478, 104] on div "Complete the Form" at bounding box center [486, 105] width 72 height 9
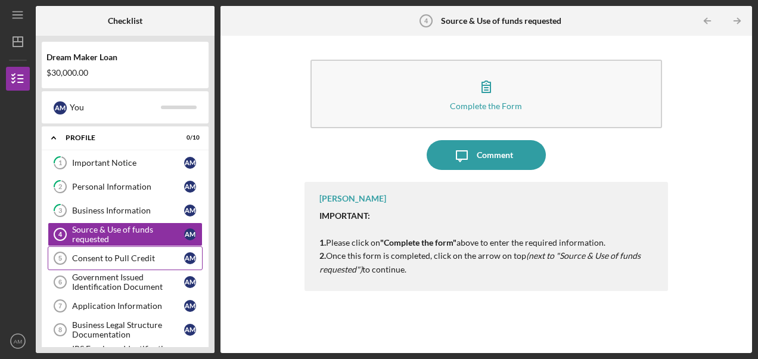
click at [111, 254] on div "Consent to Pull Credit" at bounding box center [128, 258] width 112 height 10
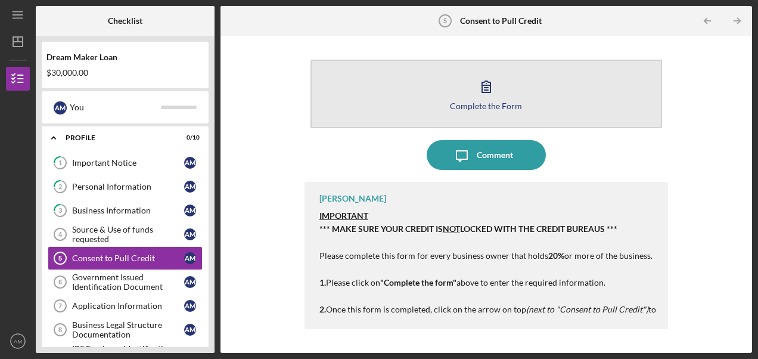
click at [480, 106] on div "Complete the Form" at bounding box center [486, 105] width 72 height 9
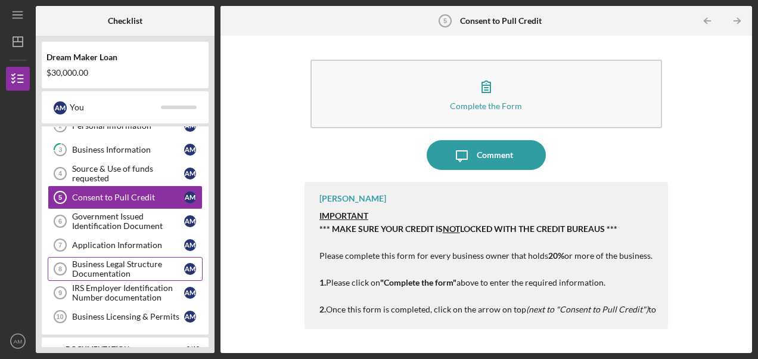
scroll to position [75, 0]
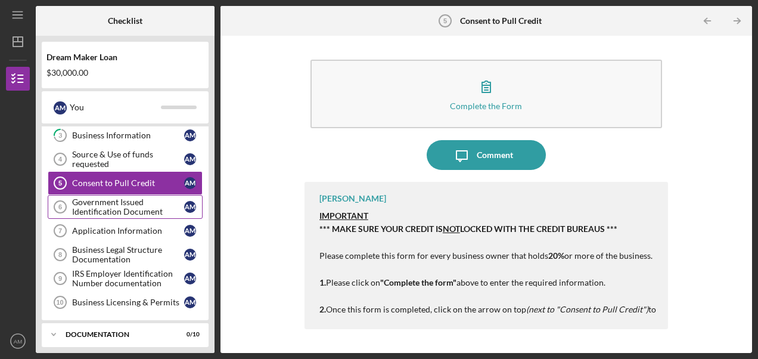
click at [103, 207] on div "Government Issued Identification Document" at bounding box center [128, 206] width 112 height 19
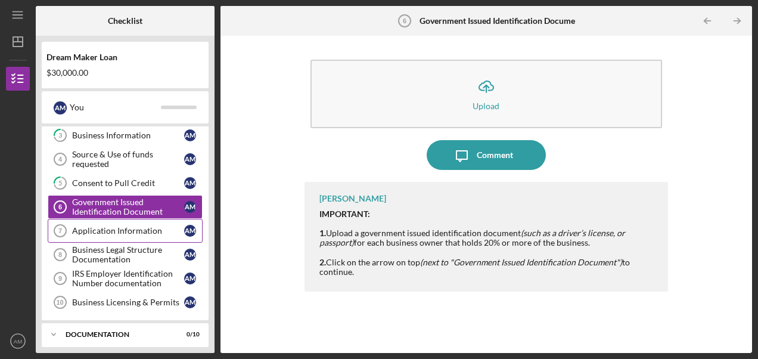
click at [99, 232] on div "Application Information" at bounding box center [128, 231] width 112 height 10
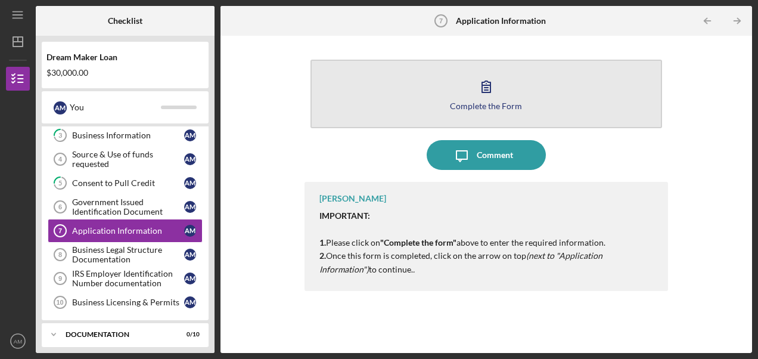
click at [479, 100] on icon "button" at bounding box center [486, 87] width 30 height 30
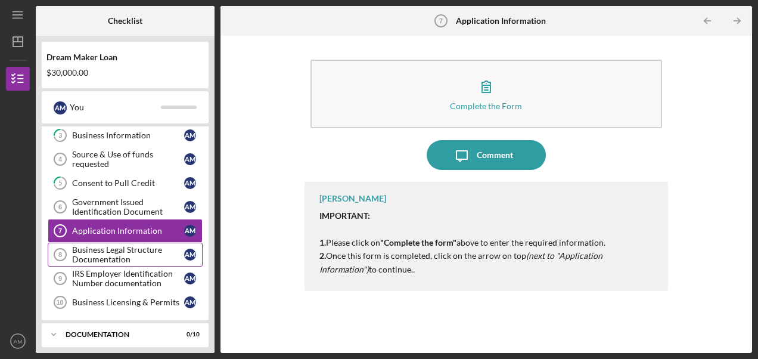
click at [115, 258] on div "Business Legal Structure Documentation" at bounding box center [128, 254] width 112 height 19
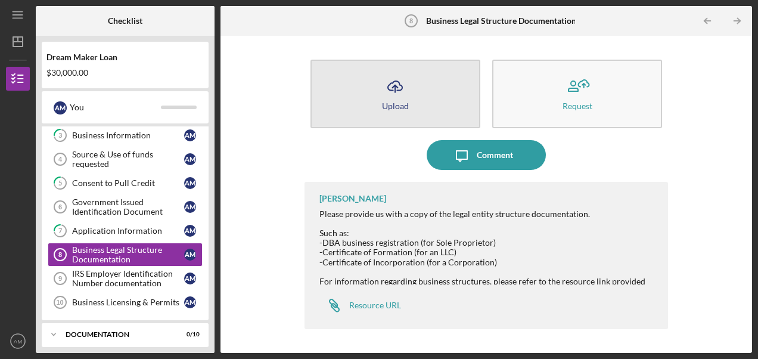
click at [393, 97] on icon "Icon/Upload" at bounding box center [395, 87] width 30 height 30
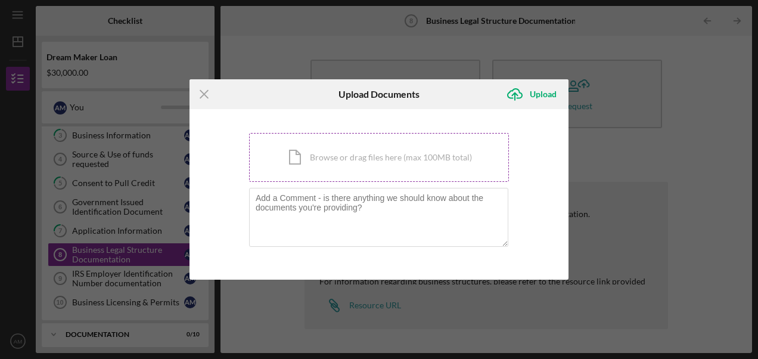
click at [323, 158] on div "Icon/Document Browse or drag files here (max 100MB total) Tap to choose files o…" at bounding box center [379, 157] width 260 height 49
click at [200, 94] on icon "Icon/Menu Close" at bounding box center [205, 94] width 30 height 30
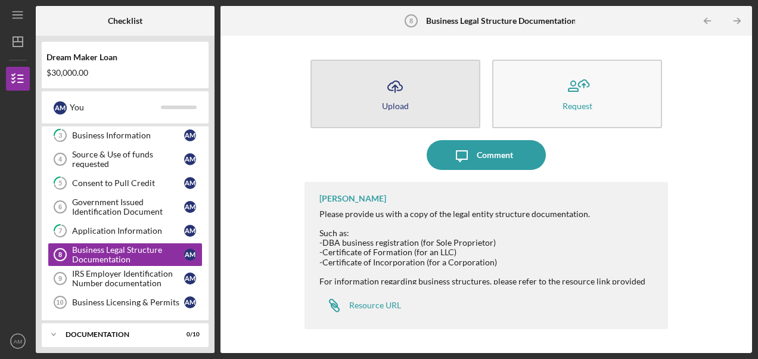
click at [409, 86] on icon "Icon/Upload" at bounding box center [395, 87] width 30 height 30
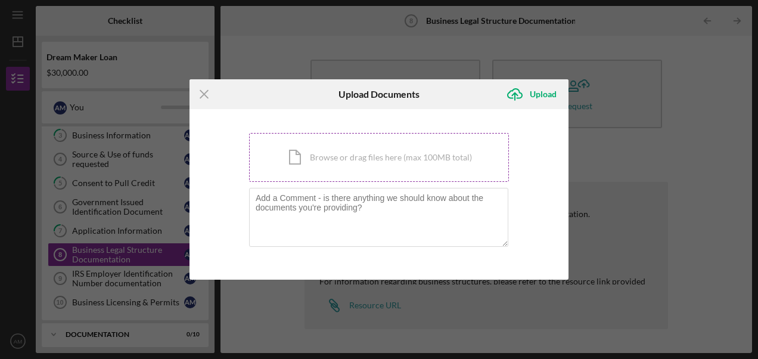
click at [327, 164] on div "Icon/Document Browse or drag files here (max 100MB total) Tap to choose files o…" at bounding box center [379, 157] width 260 height 49
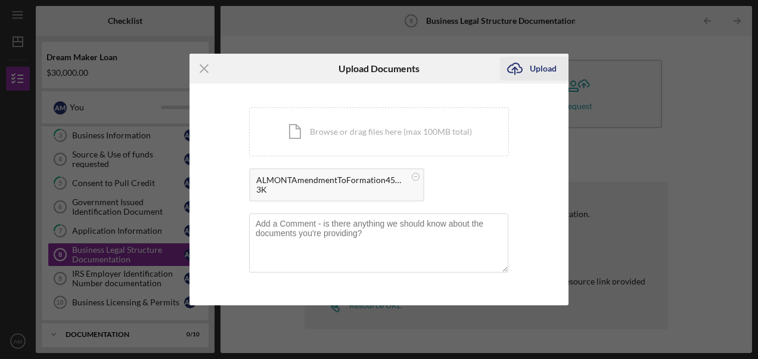
click at [532, 71] on div "Upload" at bounding box center [543, 69] width 27 height 24
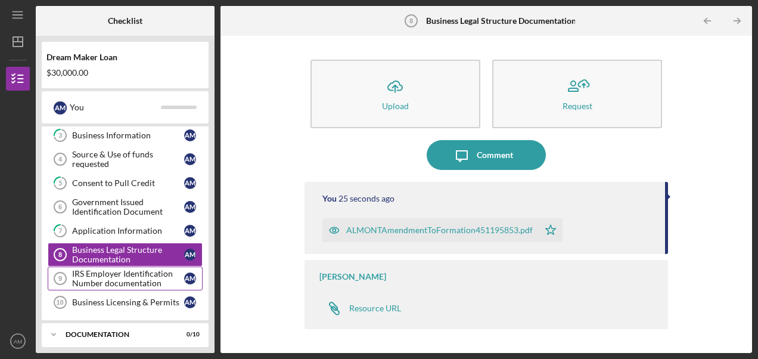
click at [144, 275] on div "IRS Employer Identification Number documentation" at bounding box center [128, 278] width 112 height 19
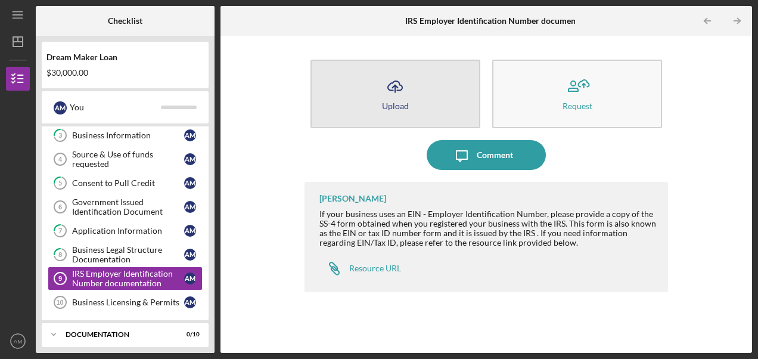
click at [402, 101] on div "Upload" at bounding box center [395, 105] width 27 height 9
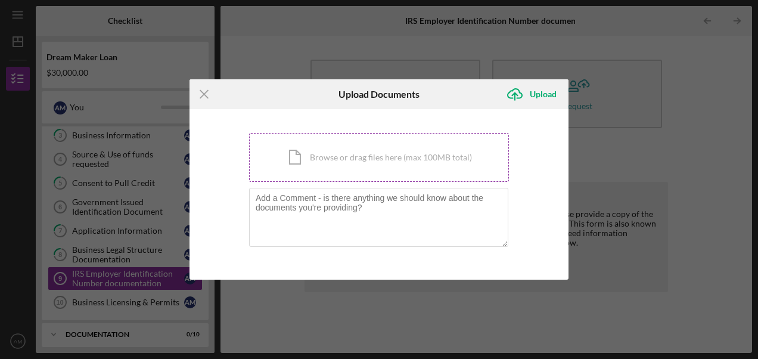
click at [305, 165] on div "Icon/Document Browse or drag files here (max 100MB total) Tap to choose files o…" at bounding box center [379, 157] width 260 height 49
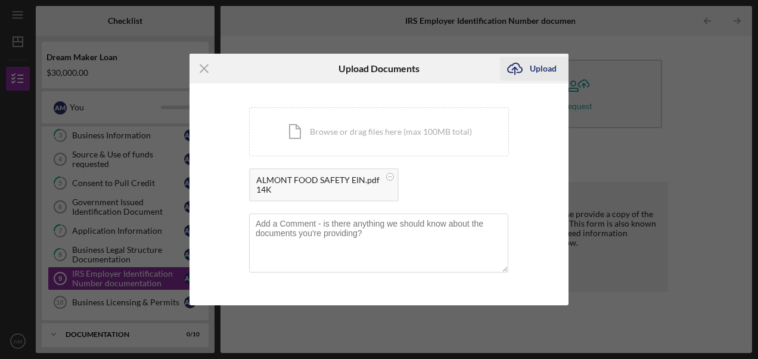
click at [537, 69] on div "Upload" at bounding box center [543, 69] width 27 height 24
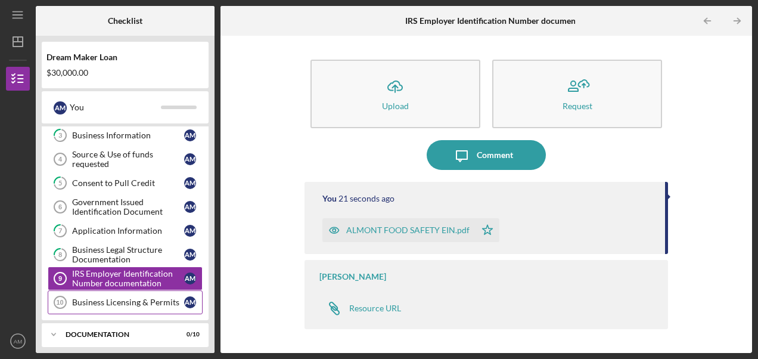
click at [97, 299] on div "Business Licensing & Permits" at bounding box center [128, 302] width 112 height 10
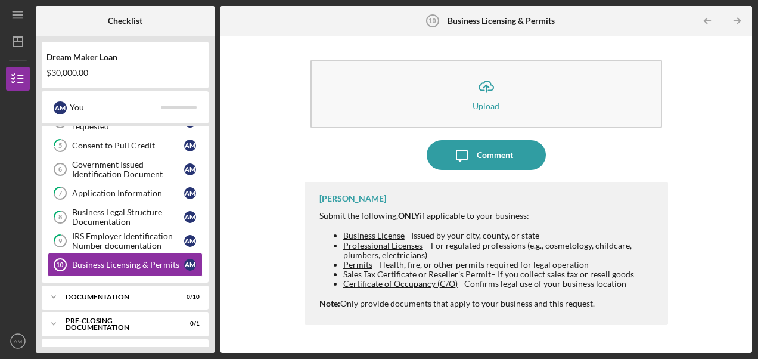
scroll to position [135, 0]
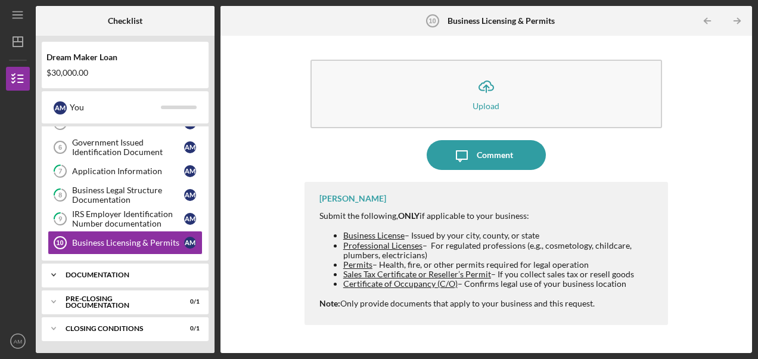
click at [91, 272] on div "Documentation" at bounding box center [130, 274] width 128 height 7
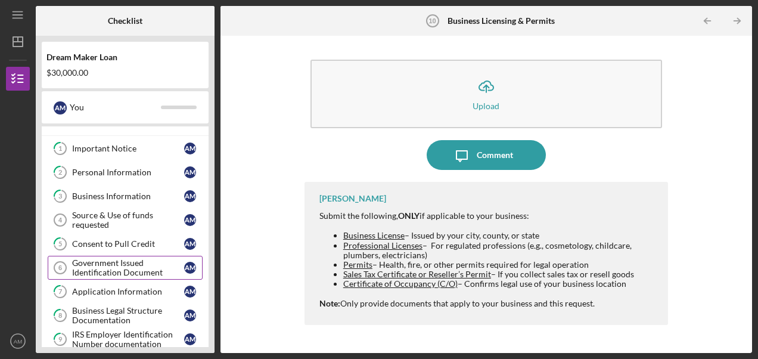
scroll to position [0, 0]
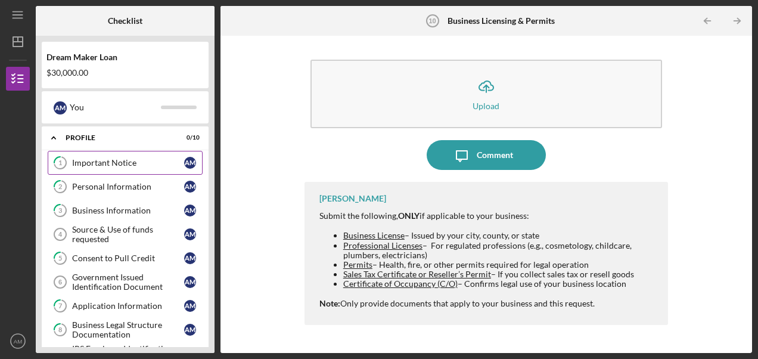
click at [98, 166] on div "Important Notice" at bounding box center [128, 163] width 112 height 10
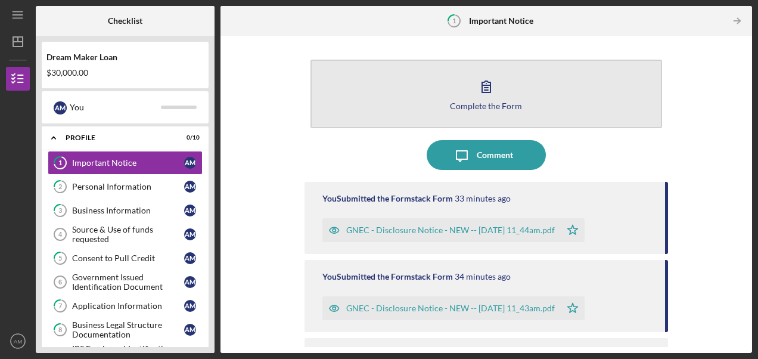
click at [486, 102] on div "Complete the Form" at bounding box center [486, 105] width 72 height 9
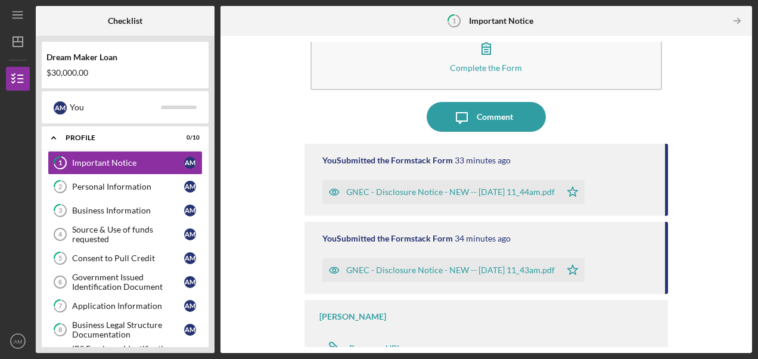
scroll to position [51, 0]
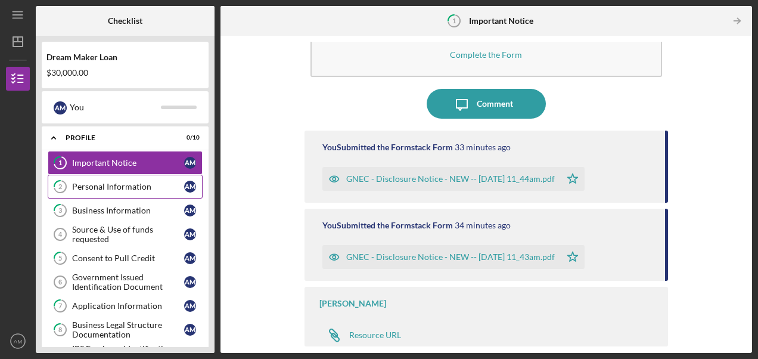
click at [94, 182] on div "Personal Information" at bounding box center [128, 187] width 112 height 10
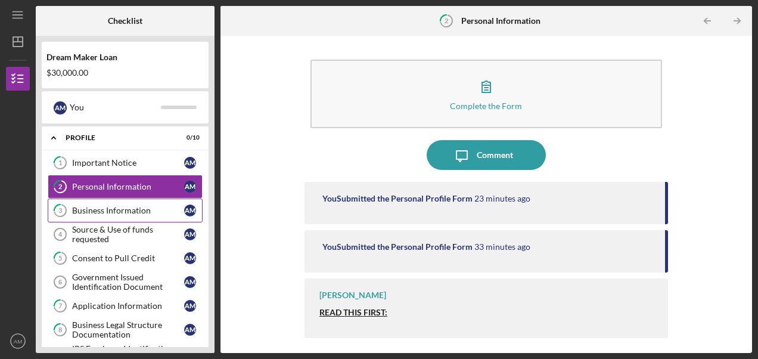
click at [83, 213] on div "Business Information" at bounding box center [128, 211] width 112 height 10
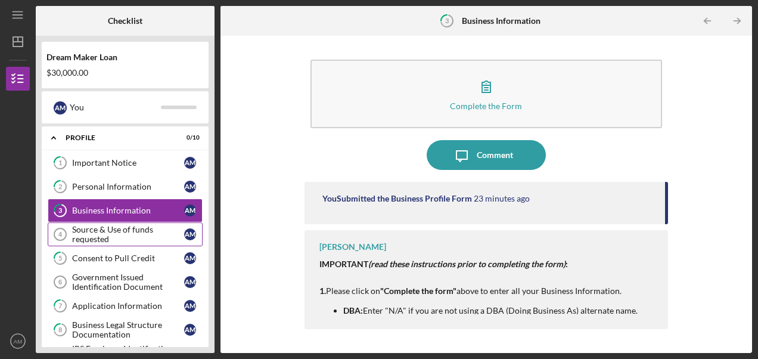
click at [89, 235] on div "Source & Use of funds requested" at bounding box center [128, 234] width 112 height 19
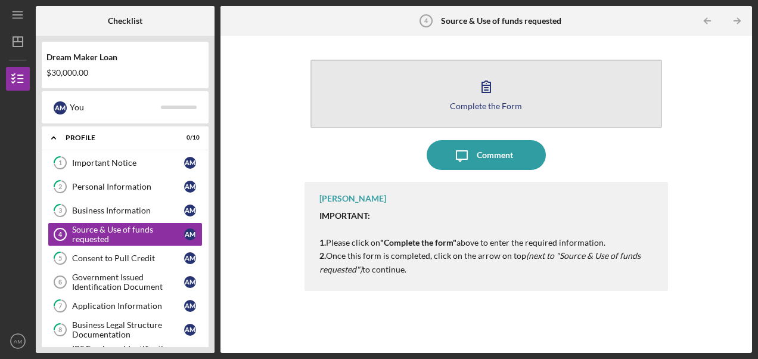
click at [511, 106] on div "Complete the Form" at bounding box center [486, 105] width 72 height 9
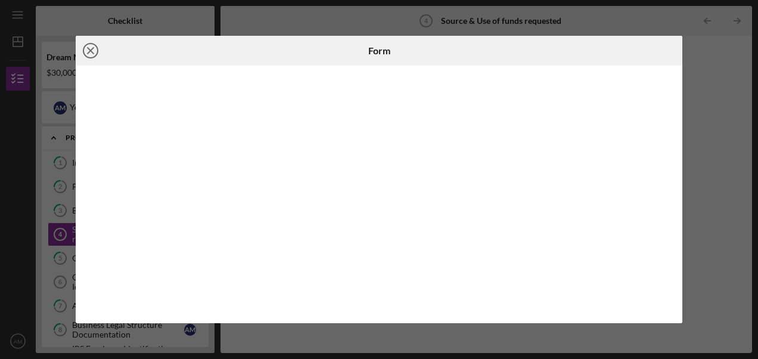
click at [91, 48] on icon "Icon/Close" at bounding box center [91, 51] width 30 height 30
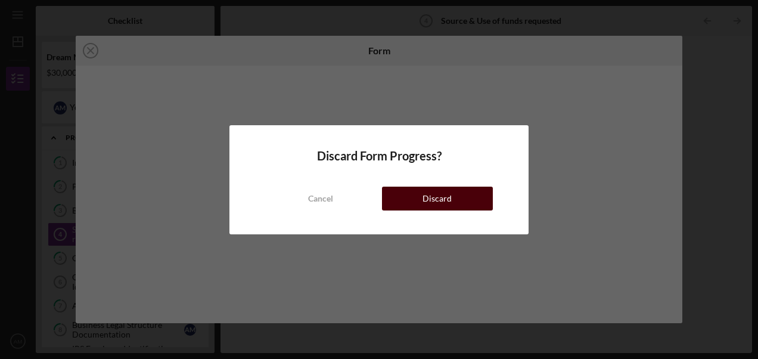
click at [427, 193] on div "Discard" at bounding box center [437, 199] width 29 height 24
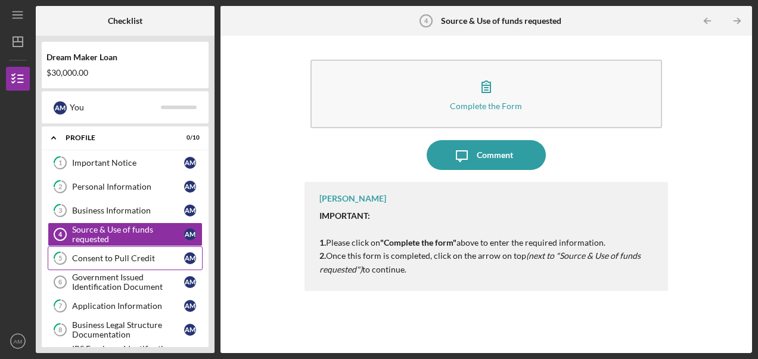
click at [99, 260] on div "Consent to Pull Credit" at bounding box center [128, 258] width 112 height 10
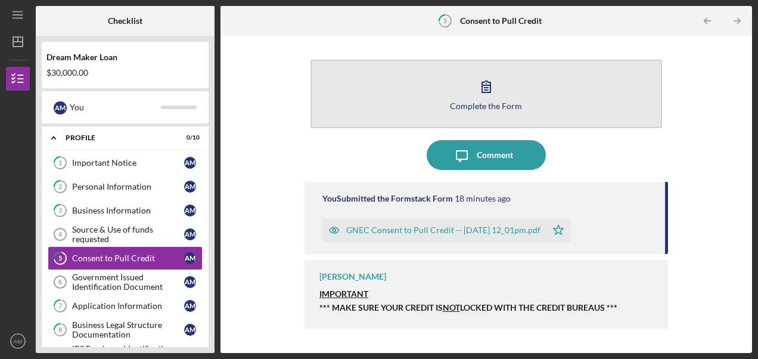
click at [476, 108] on div "Complete the Form" at bounding box center [486, 105] width 72 height 9
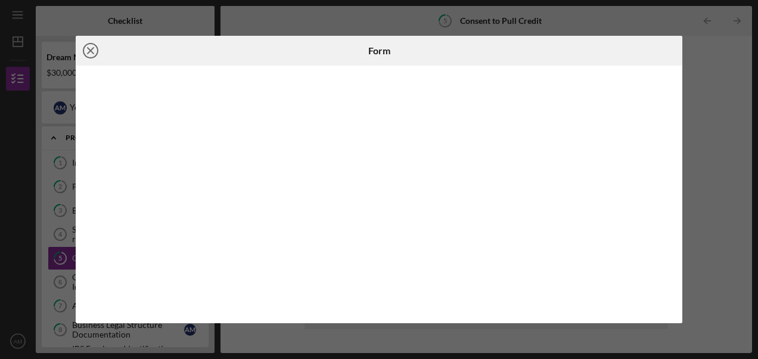
click at [89, 49] on icon "Icon/Close" at bounding box center [91, 51] width 30 height 30
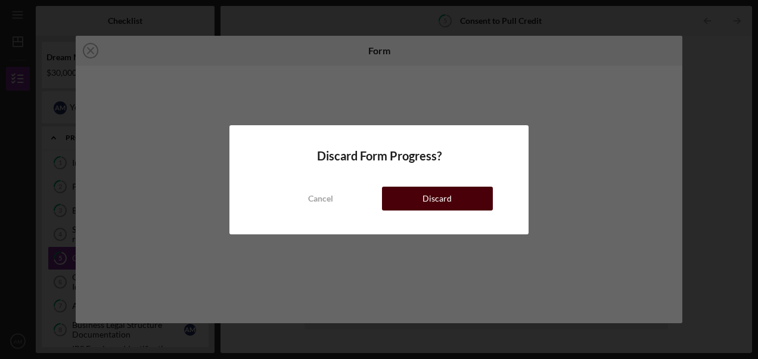
click at [421, 194] on button "Discard" at bounding box center [437, 199] width 111 height 24
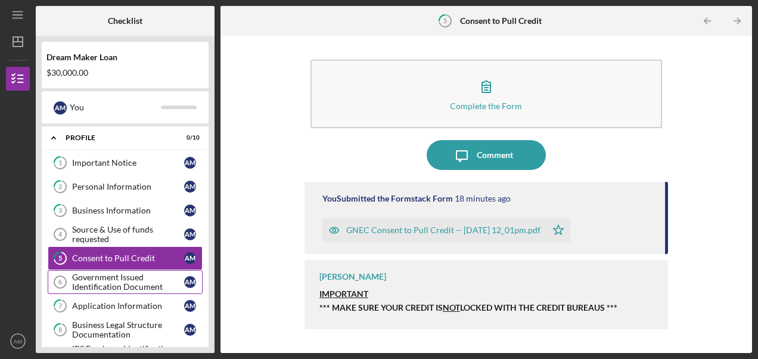
click at [99, 282] on div "Government Issued Identification Document" at bounding box center [128, 281] width 112 height 19
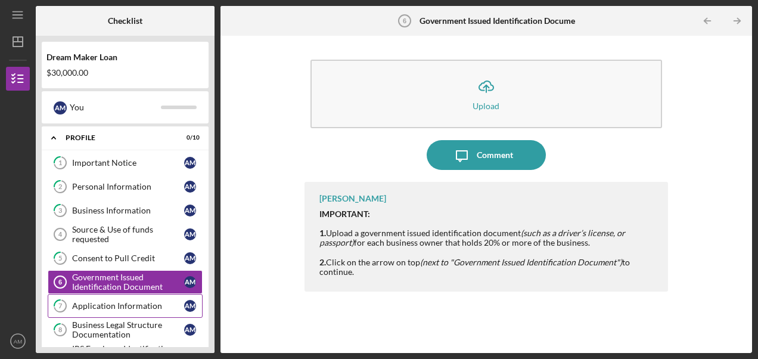
drag, startPoint x: 94, startPoint y: 303, endPoint x: 108, endPoint y: 297, distance: 15.8
click at [94, 303] on div "Application Information" at bounding box center [128, 306] width 112 height 10
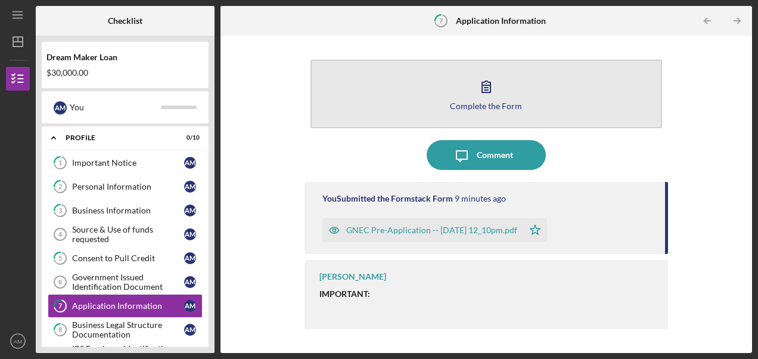
click at [490, 106] on div "Complete the Form" at bounding box center [486, 105] width 72 height 9
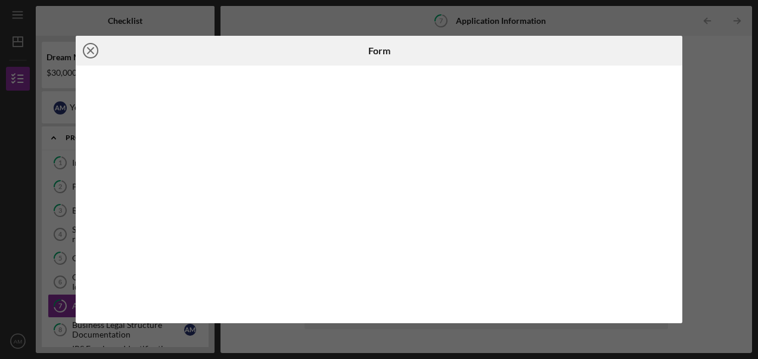
click at [91, 42] on icon "Icon/Close" at bounding box center [91, 51] width 30 height 30
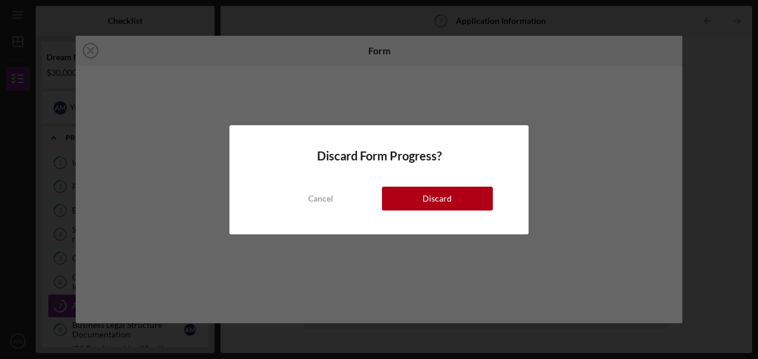
click at [446, 191] on div "Discard" at bounding box center [437, 199] width 29 height 24
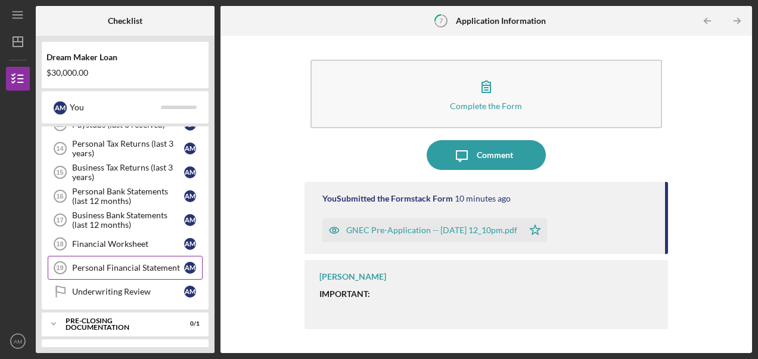
scroll to position [380, 0]
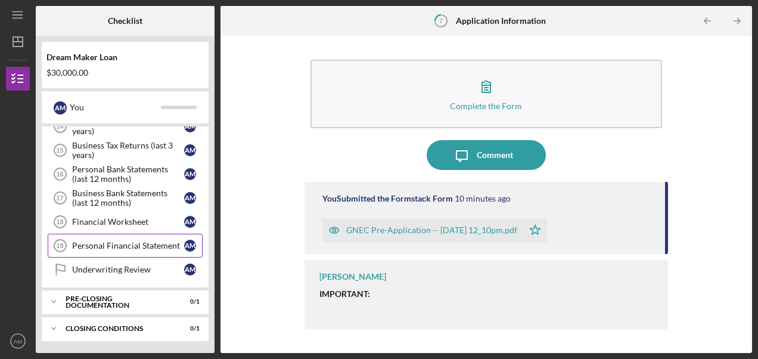
click at [76, 243] on div "Personal Financial Statement" at bounding box center [128, 246] width 112 height 10
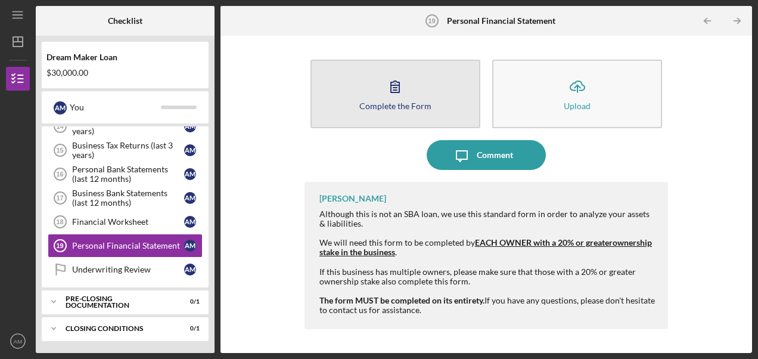
click at [405, 94] on icon "button" at bounding box center [395, 87] width 30 height 30
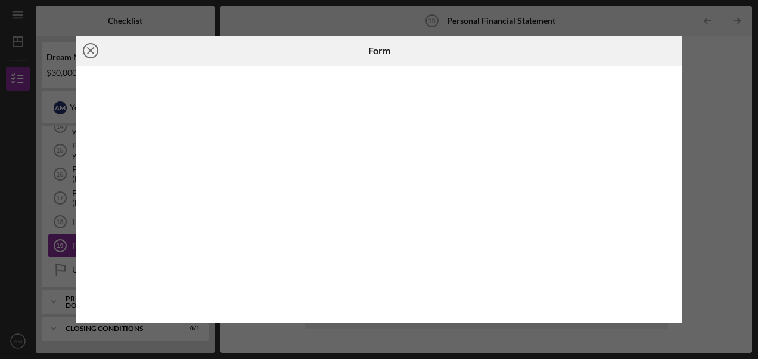
click at [99, 46] on icon "Icon/Close" at bounding box center [91, 51] width 30 height 30
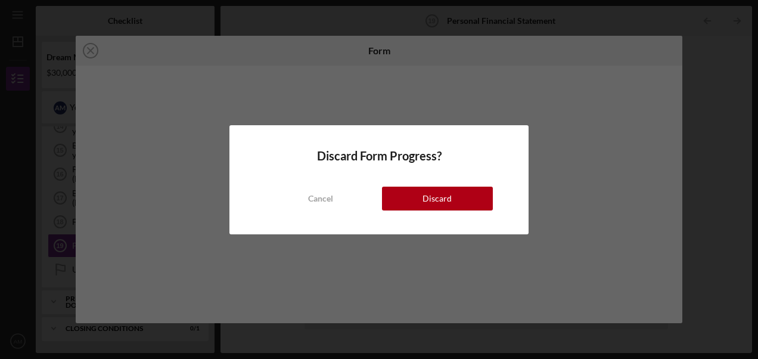
click at [439, 188] on div "Discard" at bounding box center [437, 199] width 29 height 24
